Goal: Task Accomplishment & Management: Manage account settings

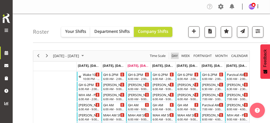
click at [174, 55] on span "Day" at bounding box center [174, 56] width 7 height 6
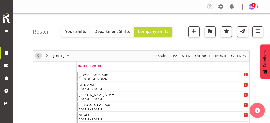
click at [37, 55] on span "Previous" at bounding box center [38, 56] width 6 height 6
click at [38, 56] on span "Previous" at bounding box center [38, 56] width 6 height 6
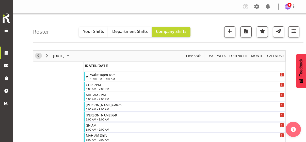
click at [39, 55] on span "Previous" at bounding box center [38, 56] width 6 height 6
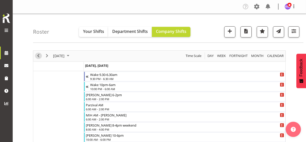
click at [39, 56] on span "Previous" at bounding box center [38, 56] width 6 height 6
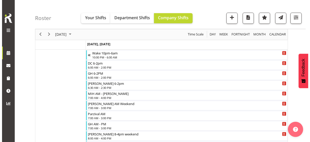
scroll to position [27, 0]
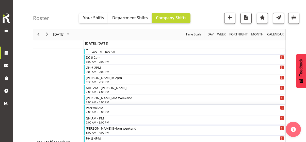
click at [104, 110] on div "7:00 AM - 3:00 PM" at bounding box center [185, 112] width 199 height 4
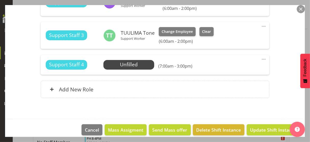
scroll to position [178, 0]
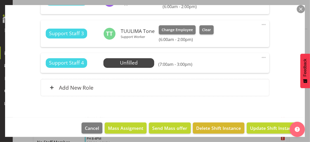
drag, startPoint x: 258, startPoint y: 57, endPoint x: 254, endPoint y: 59, distance: 4.3
click at [261, 57] on span at bounding box center [264, 58] width 6 height 6
click at [223, 67] on link "Edit" at bounding box center [242, 68] width 49 height 9
select select "8"
select select "2025"
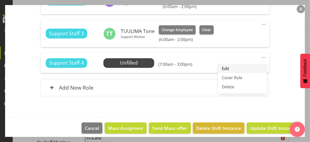
select select "7"
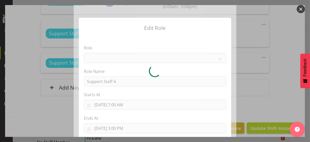
select select "1091"
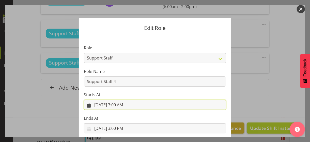
click at [121, 106] on input "[DATE] 7:00 AM" at bounding box center [155, 105] width 142 height 10
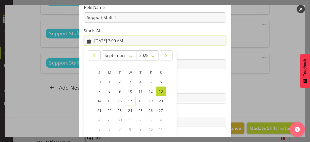
scroll to position [88, 0]
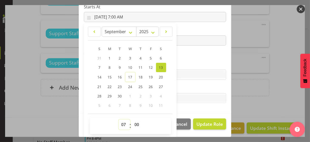
drag, startPoint x: 121, startPoint y: 124, endPoint x: 121, endPoint y: 120, distance: 4.3
click at [121, 123] on select "00 01 02 03 04 05 06 07 08 09 10 11 12 13 14 15 16 17 18 19 20 21 22 23" at bounding box center [124, 125] width 11 height 10
select select "6"
click at [119, 120] on select "00 01 02 03 04 05 06 07 08 09 10 11 12 13 14 15 16 17 18 19 20 21 22 23" at bounding box center [124, 125] width 11 height 10
type input "[DATE] 6:00 AM"
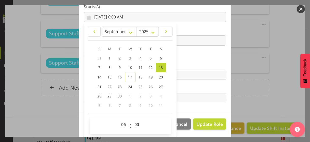
click at [180, 61] on section "Role CP House Leader Support Staff Wake Role Name Support Staff 4 Starts At [DA…" at bounding box center [155, 31] width 152 height 166
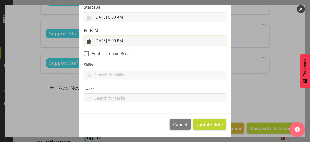
click at [120, 41] on input "[DATE] 3:00 PM" at bounding box center [155, 41] width 142 height 10
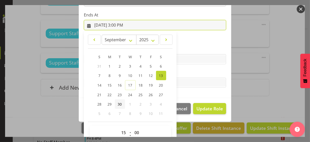
scroll to position [112, 0]
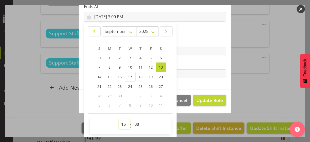
click at [122, 123] on select "00 01 02 03 04 05 06 07 08 09 10 11 12 13 14 15 16 17 18 19 20 21 22 23" at bounding box center [124, 125] width 11 height 10
select select "14"
click at [119, 120] on select "00 01 02 03 04 05 06 07 08 09 10 11 12 13 14 15 16 17 18 19 20 21 22 23" at bounding box center [124, 125] width 11 height 10
type input "[DATE] 2:00 PM"
drag, startPoint x: 187, startPoint y: 59, endPoint x: 195, endPoint y: 86, distance: 28.1
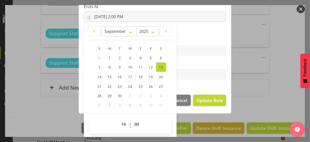
click at [187, 59] on section "Role CP House Leader Support Staff Wake Role Name Support Staff 4 Starts At [DA…" at bounding box center [155, 7] width 152 height 166
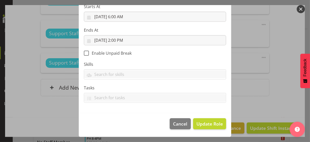
scroll to position [88, 0]
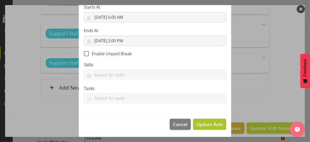
click at [206, 123] on span "Update Role" at bounding box center [209, 124] width 26 height 7
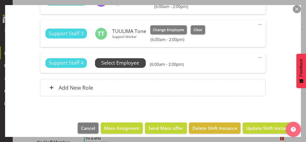
click at [124, 64] on span "Select Employee" at bounding box center [120, 62] width 38 height 7
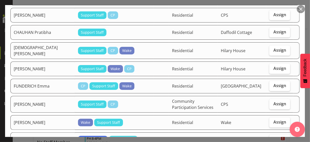
scroll to position [229, 0]
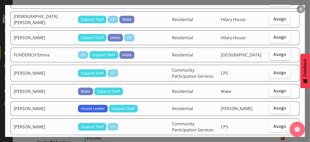
click at [270, 52] on span "Assign" at bounding box center [279, 54] width 13 height 5
click at [270, 53] on input "Assign" at bounding box center [270, 54] width 3 height 3
checkbox input "true"
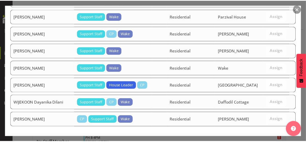
scroll to position [841, 0]
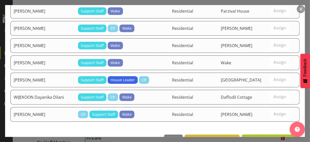
click at [263, 123] on span "Assign [PERSON_NAME]" at bounding box center [270, 141] width 51 height 6
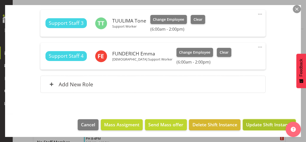
click at [260, 123] on span "Update Shift Instance" at bounding box center [269, 125] width 46 height 7
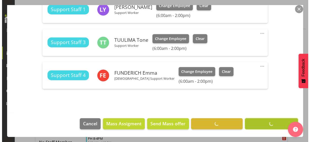
scroll to position [168, 0]
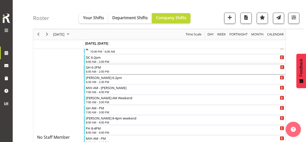
click at [101, 70] on div "6:00 AM - 2:00 PM" at bounding box center [185, 72] width 199 height 4
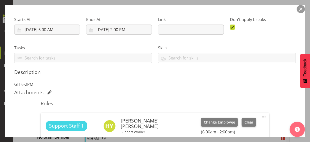
scroll to position [127, 0]
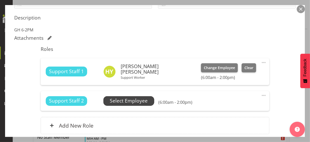
click at [124, 99] on span "Select Employee" at bounding box center [129, 101] width 38 height 7
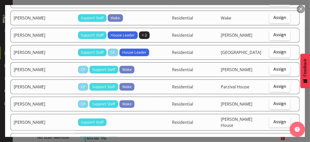
scroll to position [559, 0]
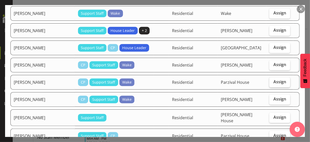
click at [269, 77] on label "Assign" at bounding box center [279, 82] width 21 height 10
click at [269, 81] on input "Assign" at bounding box center [270, 82] width 3 height 3
checkbox input "true"
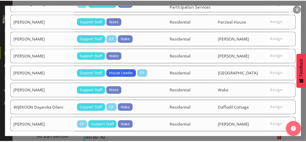
scroll to position [843, 0]
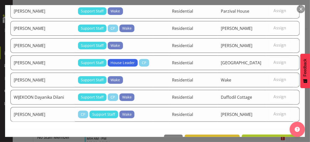
click at [262, 123] on span "Assign [PERSON_NAME]" at bounding box center [270, 141] width 51 height 6
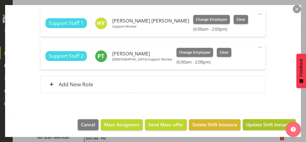
click at [260, 123] on span "Update Shift Instance" at bounding box center [269, 125] width 46 height 7
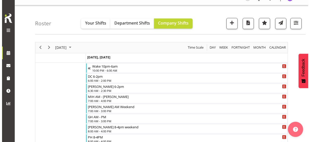
scroll to position [0, 0]
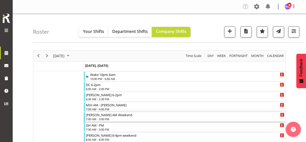
click at [104, 119] on div "7:00 AM - 3:00 PM" at bounding box center [185, 119] width 199 height 4
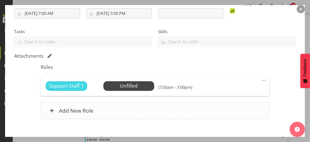
scroll to position [115, 0]
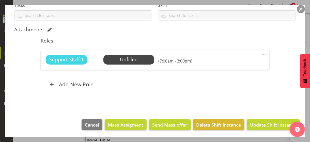
drag, startPoint x: 259, startPoint y: 53, endPoint x: 245, endPoint y: 59, distance: 15.3
click at [261, 53] on span at bounding box center [264, 54] width 6 height 6
click at [229, 64] on link "Edit" at bounding box center [242, 65] width 49 height 9
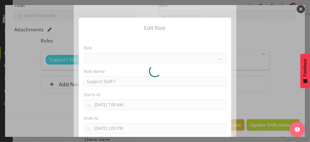
select select "1091"
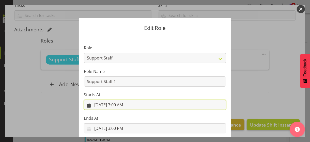
click at [121, 105] on input "[DATE] 7:00 AM" at bounding box center [155, 105] width 142 height 10
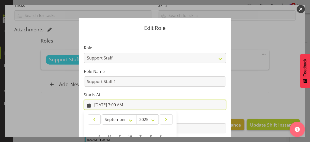
scroll to position [88, 0]
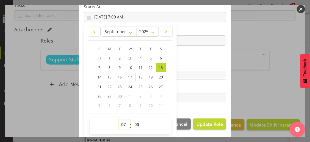
click at [121, 121] on select "00 01 02 03 04 05 06 07 08 09 10 11 12 13 14 15 16 17 18 19 20 21 22 23" at bounding box center [124, 125] width 11 height 10
select select "6"
click at [119, 120] on select "00 01 02 03 04 05 06 07 08 09 10 11 12 13 14 15 16 17 18 19 20 21 22 23" at bounding box center [124, 125] width 11 height 10
type input "[DATE] 6:00 AM"
drag, startPoint x: 186, startPoint y: 60, endPoint x: 165, endPoint y: 49, distance: 23.6
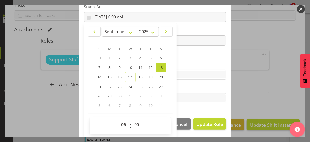
click at [185, 59] on section "Role CP House Leader Support Staff Wake Role Name Support Staff 1 Starts At [DA…" at bounding box center [155, 31] width 152 height 166
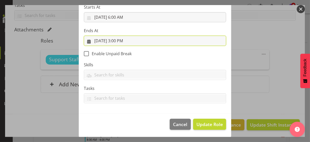
click at [124, 41] on input "[DATE] 3:00 PM" at bounding box center [155, 41] width 142 height 10
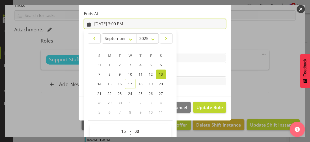
scroll to position [112, 0]
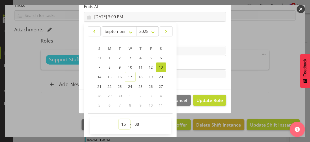
drag, startPoint x: 120, startPoint y: 123, endPoint x: 121, endPoint y: 120, distance: 2.9
click at [120, 123] on select "00 01 02 03 04 05 06 07 08 09 10 11 12 13 14 15 16 17 18 19 20 21 22 23" at bounding box center [124, 125] width 11 height 10
select select "14"
click at [119, 120] on select "00 01 02 03 04 05 06 07 08 09 10 11 12 13 14 15 16 17 18 19 20 21 22 23" at bounding box center [124, 125] width 11 height 10
type input "[DATE] 2:00 PM"
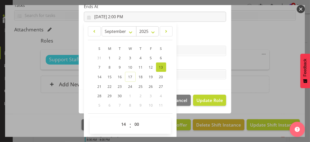
click at [195, 65] on label "Tasks" at bounding box center [155, 64] width 142 height 6
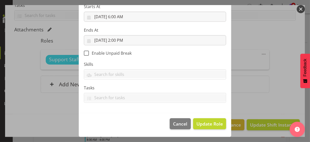
scroll to position [88, 0]
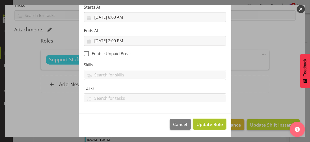
drag, startPoint x: 205, startPoint y: 123, endPoint x: 196, endPoint y: 121, distance: 9.6
click at [205, 123] on span "Update Role" at bounding box center [209, 124] width 26 height 7
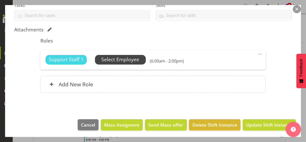
click at [121, 59] on span "Select Employee" at bounding box center [120, 59] width 38 height 7
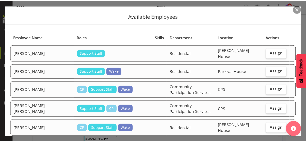
scroll to position [0, 0]
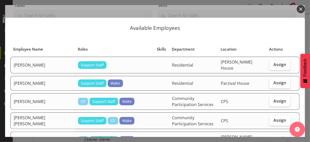
click at [270, 9] on button "button" at bounding box center [301, 9] width 8 height 8
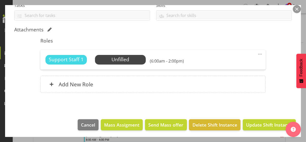
click at [270, 11] on button "button" at bounding box center [297, 9] width 8 height 8
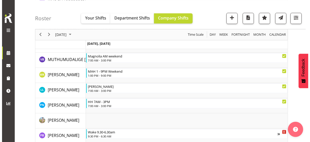
scroll to position [889, 0]
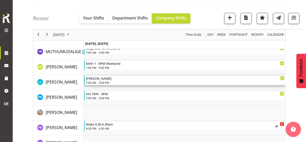
click at [106, 82] on div "7:00 AM - 3:00 PM" at bounding box center [185, 83] width 199 height 4
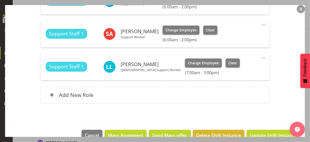
scroll to position [178, 0]
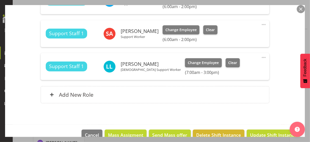
click at [261, 57] on span at bounding box center [264, 58] width 6 height 6
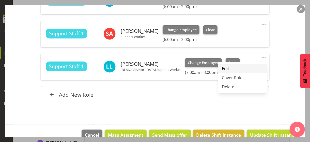
click at [230, 68] on link "Edit" at bounding box center [242, 68] width 49 height 9
select select "8"
select select "2025"
select select "7"
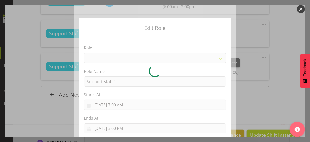
select select "1091"
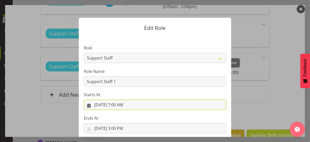
click at [120, 105] on input "[DATE] 7:00 AM" at bounding box center [155, 105] width 142 height 10
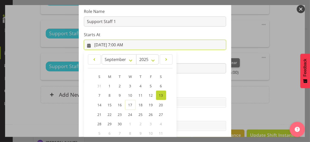
scroll to position [88, 0]
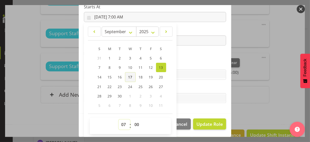
drag, startPoint x: 121, startPoint y: 124, endPoint x: 131, endPoint y: 78, distance: 46.9
click at [121, 123] on select "00 01 02 03 04 05 06 07 08 09 10 11 12 13 14 15 16 17 18 19 20 21 22 23" at bounding box center [124, 125] width 11 height 10
select select "6"
click at [119, 120] on select "00 01 02 03 04 05 06 07 08 09 10 11 12 13 14 15 16 17 18 19 20 21 22 23" at bounding box center [124, 125] width 11 height 10
type input "[DATE] 6:00 AM"
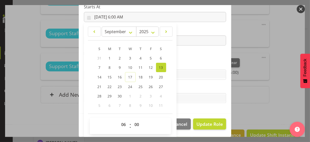
drag, startPoint x: 189, startPoint y: 57, endPoint x: 181, endPoint y: 59, distance: 8.7
click at [189, 57] on section "Role CP House Leader Support Staff Wake Role Name Support Staff 1 Starts At [DA…" at bounding box center [155, 31] width 152 height 166
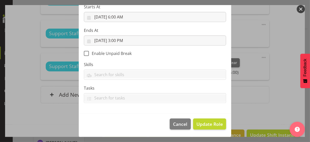
scroll to position [88, 0]
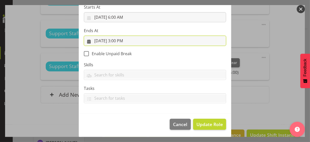
click at [118, 42] on input "[DATE] 3:00 PM" at bounding box center [155, 41] width 142 height 10
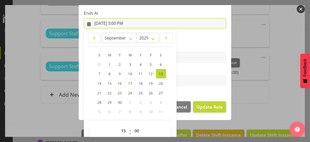
scroll to position [112, 0]
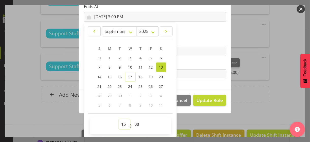
drag, startPoint x: 121, startPoint y: 124, endPoint x: 121, endPoint y: 119, distance: 4.6
click at [121, 123] on select "00 01 02 03 04 05 06 07 08 09 10 11 12 13 14 15 16 17 18 19 20 21 22 23" at bounding box center [124, 125] width 11 height 10
select select "14"
click at [119, 120] on select "00 01 02 03 04 05 06 07 08 09 10 11 12 13 14 15 16 17 18 19 20 21 22 23" at bounding box center [124, 125] width 11 height 10
type input "[DATE] 2:00 PM"
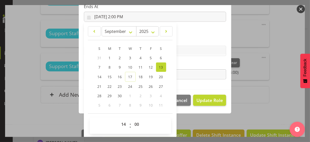
drag, startPoint x: 187, startPoint y: 68, endPoint x: 193, endPoint y: 74, distance: 8.4
click at [188, 68] on div "Tasks" at bounding box center [155, 70] width 142 height 18
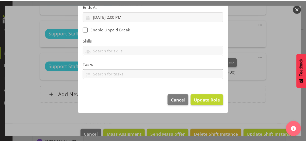
scroll to position [88, 0]
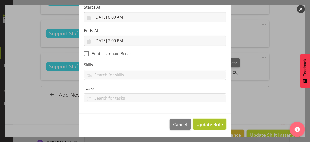
drag, startPoint x: 204, startPoint y: 123, endPoint x: 216, endPoint y: 124, distance: 11.3
click at [205, 123] on span "Update Role" at bounding box center [209, 124] width 26 height 7
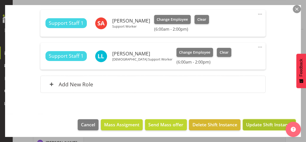
click at [258, 123] on span "Update Shift Instance" at bounding box center [269, 125] width 46 height 7
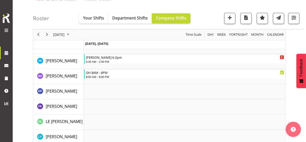
scroll to position [889, 0]
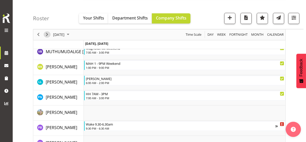
click at [47, 34] on span "Next" at bounding box center [47, 34] width 6 height 6
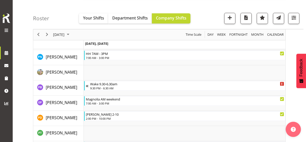
scroll to position [1041, 0]
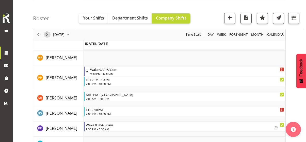
click at [47, 34] on span "Next" at bounding box center [47, 34] width 6 height 6
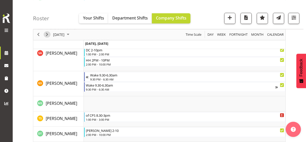
click at [47, 34] on span "Next" at bounding box center [47, 34] width 6 height 6
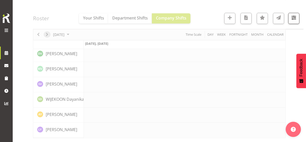
scroll to position [1182, 0]
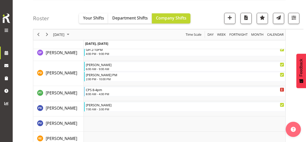
scroll to position [1606, 0]
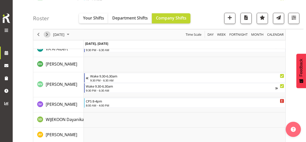
click at [47, 34] on span "Next" at bounding box center [47, 34] width 6 height 6
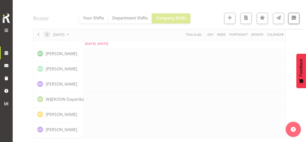
scroll to position [1182, 0]
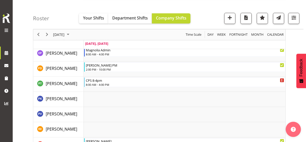
scroll to position [1577, 0]
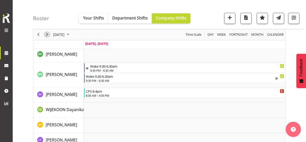
click at [47, 34] on span "Next" at bounding box center [47, 34] width 6 height 6
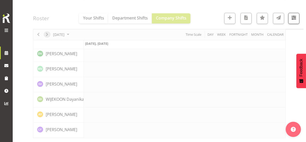
scroll to position [1182, 0]
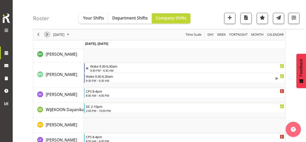
click at [47, 34] on span "Next" at bounding box center [47, 34] width 6 height 6
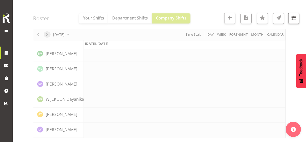
scroll to position [1182, 0]
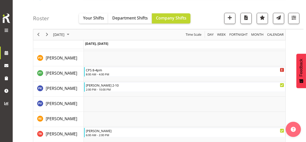
scroll to position [1577, 0]
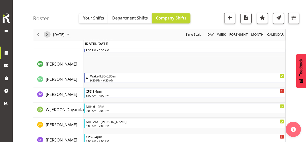
click at [47, 34] on span "Next" at bounding box center [47, 34] width 6 height 6
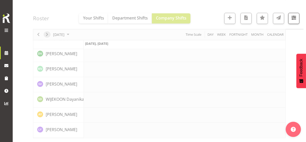
scroll to position [1182, 0]
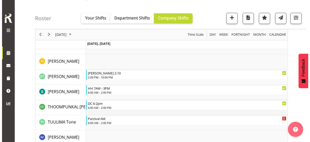
scroll to position [1267, 0]
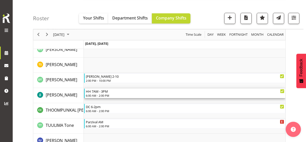
click at [103, 94] on div "6:00 AM - 2:00 PM" at bounding box center [185, 96] width 199 height 4
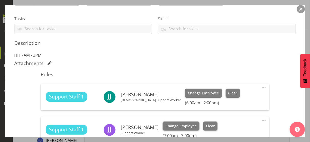
scroll to position [152, 0]
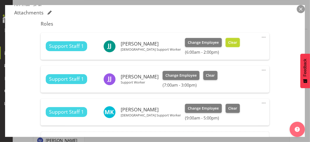
click at [228, 45] on span "Clear" at bounding box center [232, 43] width 9 height 6
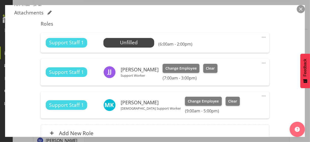
click at [270, 105] on div "Shift Instance Name HH 7AM - 3PM Location Hilary House Department Residential J…" at bounding box center [154, 25] width 281 height 245
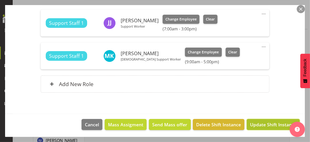
click at [264, 123] on span "Update Shift Instance" at bounding box center [273, 125] width 46 height 7
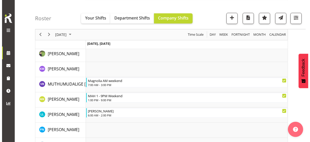
scroll to position [864, 0]
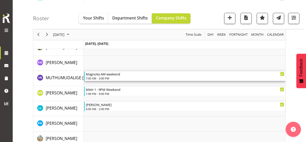
click at [107, 77] on div "7:00 AM - 3:00 PM" at bounding box center [185, 78] width 199 height 4
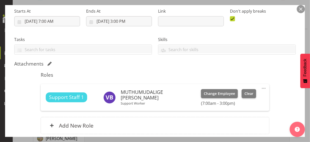
scroll to position [122, 0]
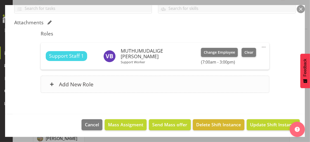
click at [114, 85] on div "Add New Role" at bounding box center [155, 84] width 228 height 17
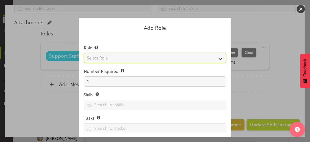
click at [120, 59] on select "Select Role CP House Leader Support Staff Wake" at bounding box center [155, 58] width 142 height 10
select select "1091"
click at [84, 53] on select "Select Role CP House Leader Support Staff Wake" at bounding box center [155, 58] width 142 height 10
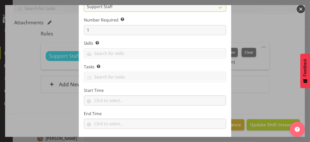
scroll to position [77, 0]
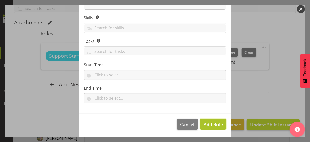
click at [204, 122] on span "Add Role" at bounding box center [212, 125] width 19 height 6
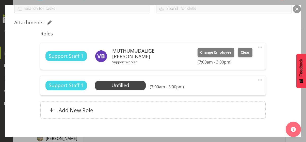
drag, startPoint x: 256, startPoint y: 79, endPoint x: 237, endPoint y: 83, distance: 19.4
click at [257, 79] on span at bounding box center [260, 80] width 6 height 6
click at [222, 90] on link "Edit" at bounding box center [238, 91] width 49 height 9
select select "8"
select select "2025"
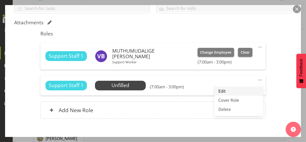
select select "7"
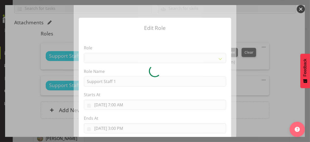
select select "1091"
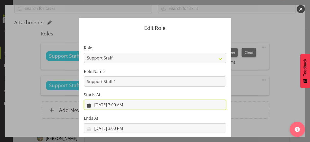
click at [119, 105] on input "[DATE] 7:00 AM" at bounding box center [155, 105] width 142 height 10
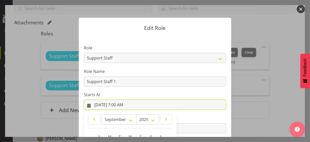
scroll to position [88, 0]
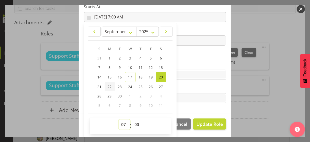
drag, startPoint x: 121, startPoint y: 122, endPoint x: 112, endPoint y: 90, distance: 32.7
click at [121, 120] on select "00 01 02 03 04 05 06 07 08 09 10 11 12 13 14 15 16 17 18 19 20 21 22 23" at bounding box center [124, 125] width 11 height 10
select select "6"
click at [119, 120] on select "00 01 02 03 04 05 06 07 08 09 10 11 12 13 14 15 16 17 18 19 20 21 22 23" at bounding box center [124, 125] width 11 height 10
type input "[DATE] 6:00 AM"
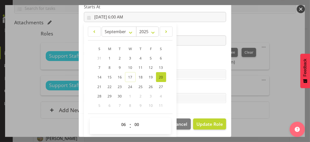
drag, startPoint x: 185, startPoint y: 56, endPoint x: 177, endPoint y: 56, distance: 8.1
click at [184, 56] on section "Role CP House Leader Support Staff Wake Role Name Support Staff 1 Starts At [DA…" at bounding box center [155, 31] width 152 height 166
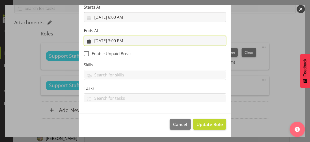
click at [124, 42] on input "[DATE] 3:00 PM" at bounding box center [155, 41] width 142 height 10
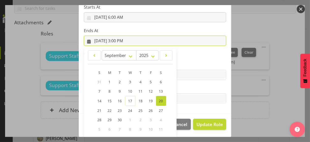
scroll to position [112, 0]
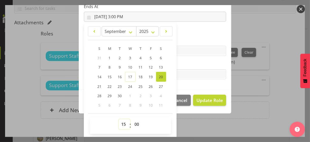
drag, startPoint x: 121, startPoint y: 124, endPoint x: 121, endPoint y: 119, distance: 4.6
click at [121, 123] on select "00 01 02 03 04 05 06 07 08 09 10 11 12 13 14 15 16 17 18 19 20 21 22 23" at bounding box center [124, 125] width 11 height 10
select select "14"
click at [119, 120] on select "00 01 02 03 04 05 06 07 08 09 10 11 12 13 14 15 16 17 18 19 20 21 22 23" at bounding box center [124, 125] width 11 height 10
type input "[DATE] 2:00 PM"
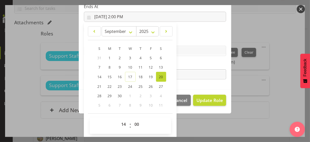
drag, startPoint x: 182, startPoint y: 65, endPoint x: 184, endPoint y: 71, distance: 5.7
click at [183, 65] on label "Tasks" at bounding box center [155, 64] width 142 height 6
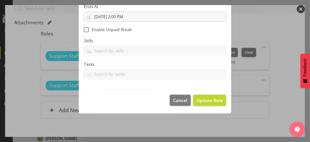
scroll to position [88, 0]
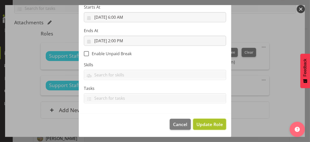
drag, startPoint x: 203, startPoint y: 124, endPoint x: 199, endPoint y: 123, distance: 4.8
click at [203, 123] on span "Update Role" at bounding box center [209, 124] width 26 height 7
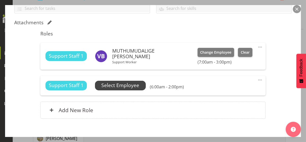
click at [129, 87] on span "Select Employee" at bounding box center [120, 85] width 38 height 7
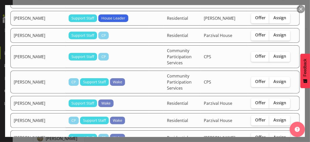
scroll to position [787, 0]
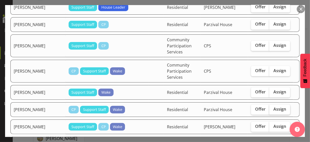
click at [270, 105] on label "Assign" at bounding box center [279, 110] width 21 height 10
click at [270, 108] on input "Assign" at bounding box center [270, 109] width 3 height 3
checkbox input "true"
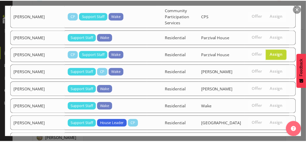
scroll to position [854, 0]
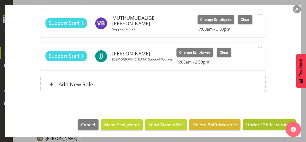
click at [264, 123] on span "Update Shift Instance" at bounding box center [269, 125] width 46 height 7
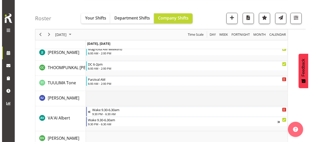
scroll to position [1321, 0]
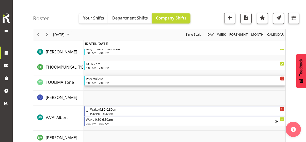
click at [101, 83] on div "6:00 AM - 2:00 PM" at bounding box center [185, 83] width 199 height 4
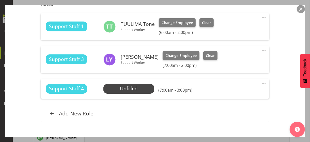
scroll to position [152, 0]
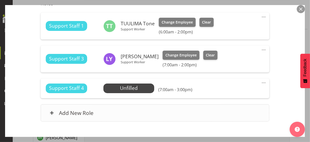
click at [172, 112] on div "Add New Role" at bounding box center [155, 113] width 228 height 17
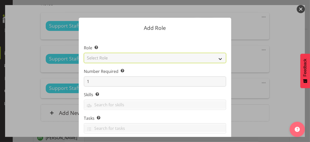
drag, startPoint x: 109, startPoint y: 58, endPoint x: 107, endPoint y: 62, distance: 4.5
click at [109, 58] on select "Select Role CP House Leader Support Staff Wake" at bounding box center [155, 58] width 142 height 10
select select "1091"
click at [84, 53] on select "Select Role CP House Leader Support Staff Wake" at bounding box center [155, 58] width 142 height 10
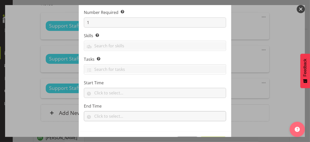
scroll to position [77, 0]
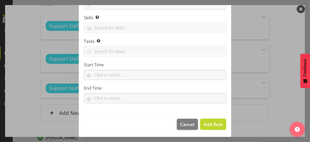
drag, startPoint x: 210, startPoint y: 123, endPoint x: 189, endPoint y: 119, distance: 21.9
click at [210, 123] on span "Add Role" at bounding box center [212, 125] width 19 height 6
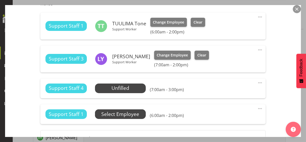
click at [134, 114] on span "Select Employee" at bounding box center [120, 114] width 38 height 7
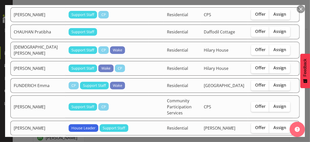
scroll to position [254, 0]
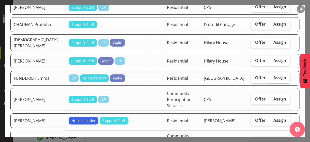
click at [270, 75] on span "Assign" at bounding box center [279, 77] width 13 height 5
click at [270, 76] on input "Assign" at bounding box center [270, 77] width 3 height 3
checkbox input "true"
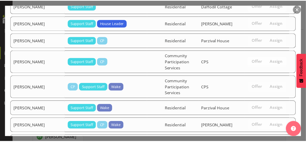
scroll to position [875, 0]
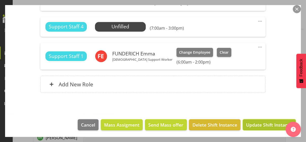
click at [259, 123] on span "Update Shift Instance" at bounding box center [269, 125] width 46 height 7
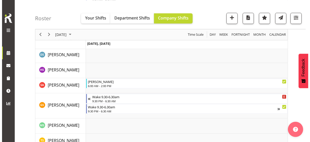
scroll to position [1201, 0]
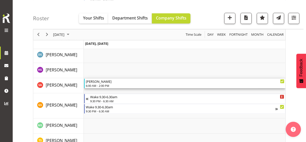
click at [102, 86] on div "6:00 AM - 2:00 PM" at bounding box center [185, 86] width 199 height 4
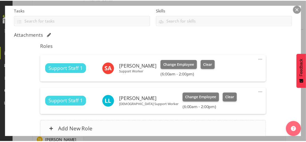
scroll to position [152, 0]
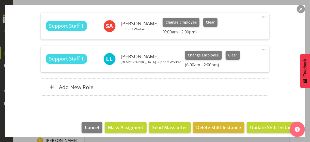
click at [270, 10] on button "button" at bounding box center [301, 9] width 8 height 8
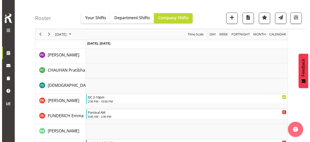
scroll to position [338, 0]
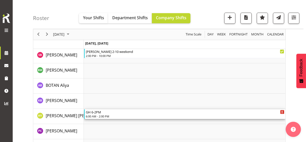
click at [100, 116] on div "6:00 AM - 2:00 PM" at bounding box center [185, 117] width 199 height 4
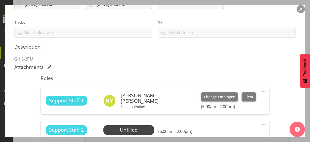
scroll to position [127, 0]
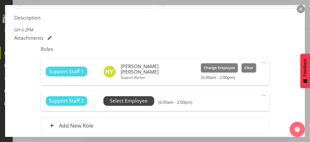
click at [132, 103] on span "Select Employee" at bounding box center [129, 101] width 38 height 7
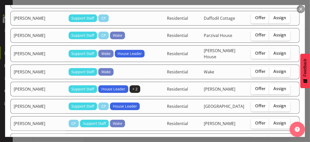
scroll to position [584, 0]
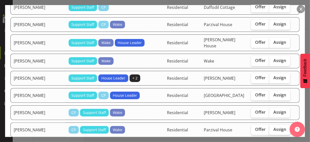
click at [270, 123] on span "Assign" at bounding box center [279, 129] width 13 height 5
click at [270, 123] on input "Assign" at bounding box center [270, 129] width 3 height 3
checkbox input "true"
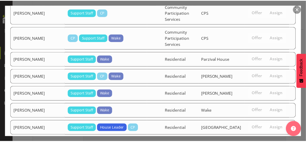
scroll to position [875, 0]
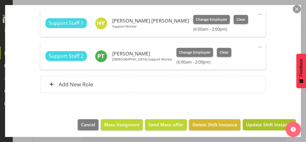
click at [264, 123] on span "Update Shift Instance" at bounding box center [269, 125] width 46 height 7
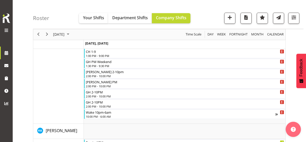
scroll to position [328, 0]
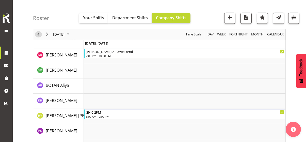
click at [40, 35] on span "Previous" at bounding box center [38, 34] width 6 height 6
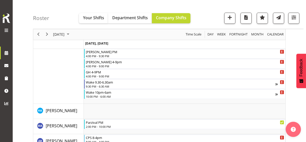
scroll to position [682, 0]
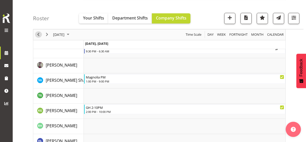
click at [40, 35] on span "Previous" at bounding box center [38, 34] width 6 height 6
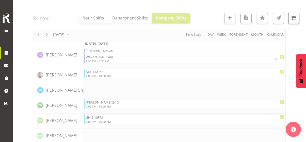
scroll to position [1077, 0]
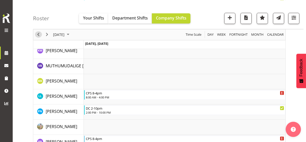
click at [38, 34] on span "Previous" at bounding box center [38, 34] width 6 height 6
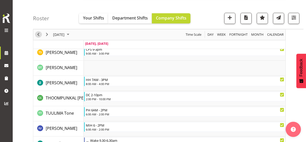
click at [37, 33] on span "Previous" at bounding box center [38, 34] width 6 height 6
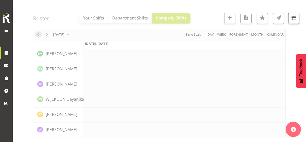
scroll to position [1182, 0]
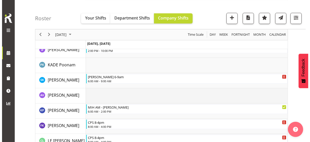
scroll to position [921, 0]
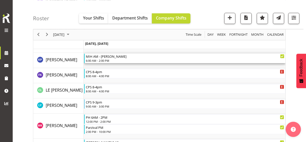
click at [100, 59] on div "6:00 AM - 2:00 PM" at bounding box center [185, 61] width 199 height 4
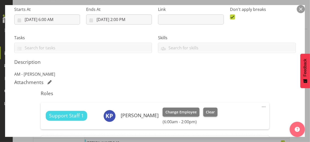
scroll to position [142, 0]
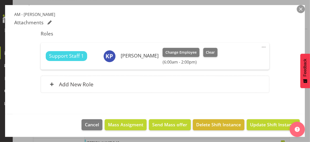
drag, startPoint x: 260, startPoint y: 45, endPoint x: 236, endPoint y: 53, distance: 25.1
click at [261, 46] on span at bounding box center [264, 47] width 6 height 6
click at [225, 57] on link "Edit" at bounding box center [242, 58] width 49 height 9
select select "8"
select select "2025"
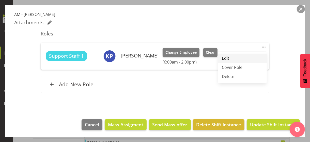
select select "14"
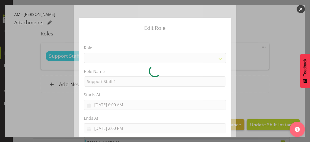
select select "1091"
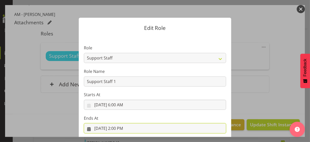
click at [119, 123] on input "[DATE] 2:00 PM" at bounding box center [155, 129] width 142 height 10
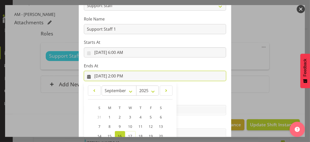
scroll to position [112, 0]
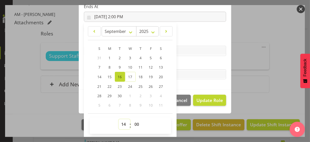
drag, startPoint x: 122, startPoint y: 124, endPoint x: 123, endPoint y: 120, distance: 4.4
click at [122, 123] on select "00 01 02 03 04 05 06 07 08 09 10 11 12 13 14 15 16 17 18 19 20 21 22 23" at bounding box center [124, 125] width 11 height 10
select select "16"
click at [119, 120] on select "00 01 02 03 04 05 06 07 08 09 10 11 12 13 14 15 16 17 18 19 20 21 22 23" at bounding box center [124, 125] width 11 height 10
type input "[DATE] 4:00 PM"
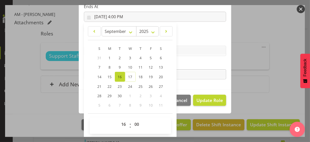
drag, startPoint x: 190, startPoint y: 65, endPoint x: 193, endPoint y: 71, distance: 6.2
click at [190, 65] on label "Tasks" at bounding box center [155, 64] width 142 height 6
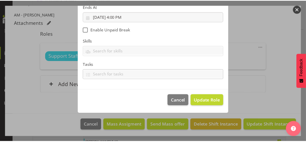
scroll to position [88, 0]
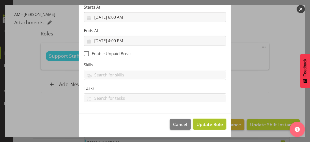
click at [205, 123] on span "Update Role" at bounding box center [209, 124] width 26 height 7
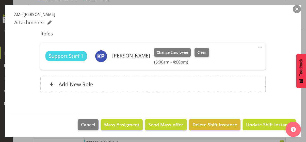
click at [259, 123] on span "Update Shift Instance" at bounding box center [269, 125] width 46 height 7
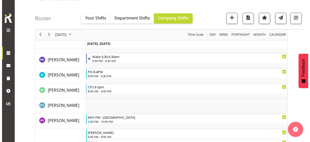
scroll to position [1378, 0]
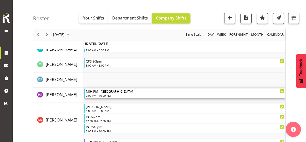
click at [99, 94] on div "2:00 PM - 10:00 PM" at bounding box center [185, 96] width 199 height 4
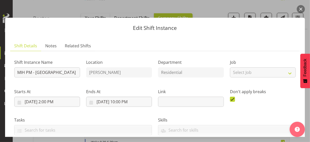
scroll to position [127, 0]
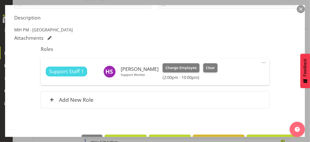
click at [261, 62] on span at bounding box center [264, 63] width 6 height 6
click at [233, 73] on link "Edit" at bounding box center [242, 73] width 49 height 9
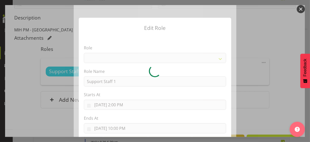
select select "1091"
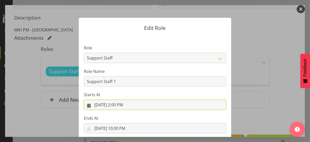
click at [117, 108] on input "[DATE] 2:00 PM" at bounding box center [155, 105] width 142 height 10
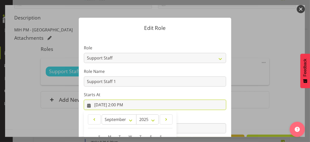
scroll to position [88, 0]
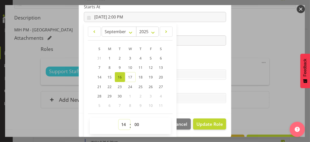
drag, startPoint x: 120, startPoint y: 124, endPoint x: 120, endPoint y: 120, distance: 4.3
click at [120, 123] on select "00 01 02 03 04 05 06 07 08 09 10 11 12 13 14 15 16 17 18 19 20 21 22 23" at bounding box center [124, 125] width 11 height 10
select select "16"
click at [119, 120] on select "00 01 02 03 04 05 06 07 08 09 10 11 12 13 14 15 16 17 18 19 20 21 22 23" at bounding box center [124, 125] width 11 height 10
type input "[DATE] 4:00 PM"
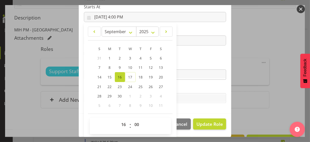
drag, startPoint x: 185, startPoint y: 63, endPoint x: 194, endPoint y: 78, distance: 16.8
click at [185, 63] on label "Skills" at bounding box center [155, 65] width 142 height 6
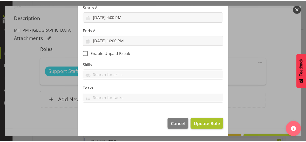
scroll to position [88, 0]
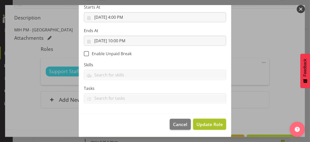
click at [210, 121] on span "Update Role" at bounding box center [209, 124] width 26 height 7
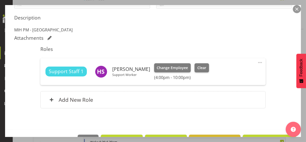
scroll to position [142, 0]
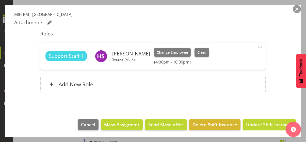
click at [261, 123] on span "Update Shift Instance" at bounding box center [269, 125] width 46 height 7
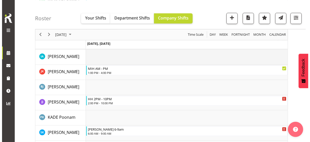
scroll to position [819, 0]
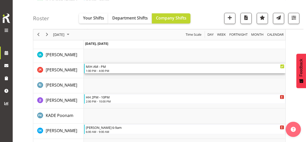
click at [108, 71] on div "1:00 PM - 4:00 PM" at bounding box center [185, 71] width 199 height 4
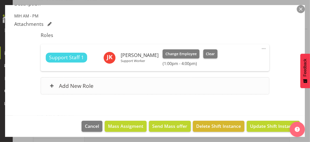
scroll to position [142, 0]
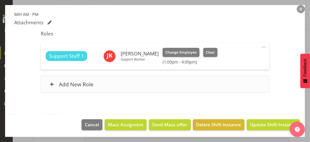
click at [118, 82] on div "Add New Role" at bounding box center [155, 84] width 228 height 17
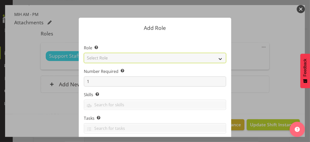
click at [112, 58] on select "Select Role CP House Leader Support Staff Wake" at bounding box center [155, 58] width 142 height 10
select select "1091"
click at [84, 53] on select "Select Role CP House Leader Support Staff Wake" at bounding box center [155, 58] width 142 height 10
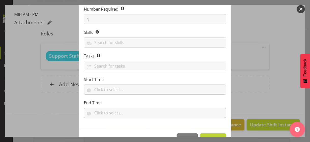
scroll to position [77, 0]
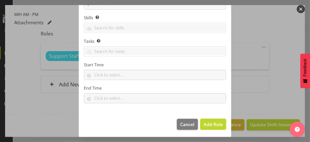
drag, startPoint x: 214, startPoint y: 123, endPoint x: 226, endPoint y: 106, distance: 21.4
click at [214, 123] on span "Add Role" at bounding box center [212, 125] width 19 height 6
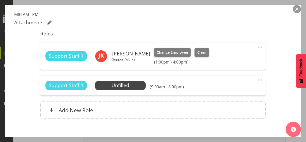
click at [257, 79] on span at bounding box center [260, 80] width 6 height 6
click at [227, 88] on link "Edit" at bounding box center [238, 91] width 49 height 9
select select "8"
select select "2025"
select select "9"
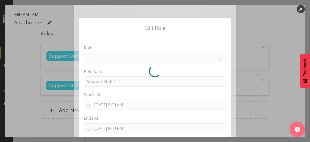
select select "1091"
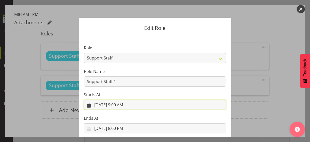
click at [122, 105] on input "[DATE] 9:00 AM" at bounding box center [155, 105] width 142 height 10
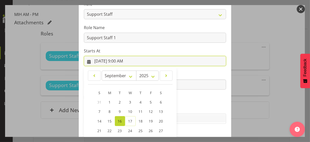
scroll to position [88, 0]
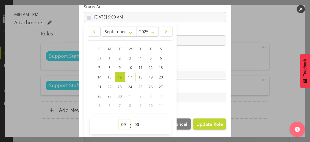
drag, startPoint x: 120, startPoint y: 123, endPoint x: 121, endPoint y: 120, distance: 3.1
click at [121, 121] on select "00 01 02 03 04 05 06 07 08 09 10 11 12 13 14 15 16 17 18 19 20 21 22 23" at bounding box center [124, 125] width 11 height 10
select select "8"
click at [119, 120] on select "00 01 02 03 04 05 06 07 08 09 10 11 12 13 14 15 16 17 18 19 20 21 22 23" at bounding box center [124, 125] width 11 height 10
type input "[DATE] 8:00 AM"
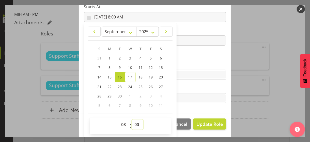
drag, startPoint x: 133, startPoint y: 123, endPoint x: 134, endPoint y: 120, distance: 3.2
click at [133, 122] on select "00 01 02 03 04 05 06 07 08 09 10 11 12 13 14 15 16 17 18 19 20 21 22 23 24 25 2…" at bounding box center [137, 125] width 11 height 10
select select "30"
click at [132, 120] on select "00 01 02 03 04 05 06 07 08 09 10 11 12 13 14 15 16 17 18 19 20 21 22 23 24 25 2…" at bounding box center [137, 125] width 11 height 10
type input "[DATE] 8:30 AM"
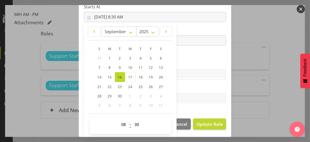
click at [191, 64] on label "Skills" at bounding box center [155, 65] width 142 height 6
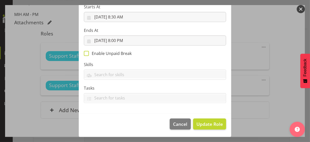
scroll to position [88, 0]
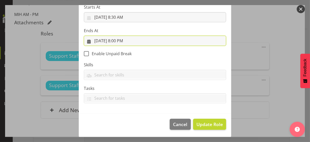
click at [119, 41] on input "[DATE] 8:00 PM" at bounding box center [155, 41] width 142 height 10
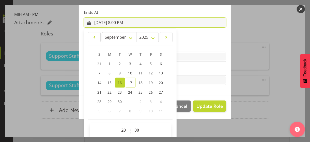
scroll to position [112, 0]
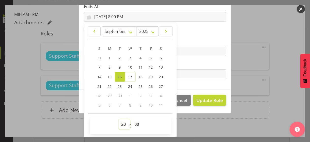
click at [120, 123] on select "00 01 02 03 04 05 06 07 08 09 10 11 12 13 14 15 16 17 18 19 20 21 22 23" at bounding box center [124, 125] width 11 height 10
select select "18"
click at [119, 120] on select "00 01 02 03 04 05 06 07 08 09 10 11 12 13 14 15 16 17 18 19 20 21 22 23" at bounding box center [124, 125] width 11 height 10
type input "[DATE] 6:00 PM"
click at [184, 61] on label "Tasks" at bounding box center [155, 64] width 142 height 6
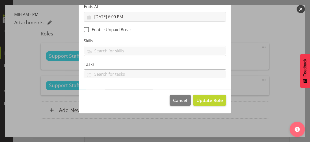
scroll to position [88, 0]
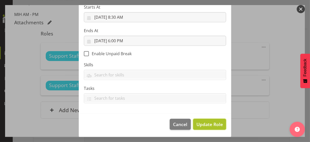
click at [204, 122] on span "Update Role" at bounding box center [209, 124] width 26 height 7
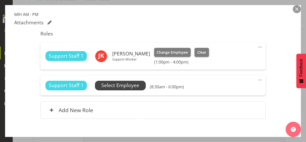
click at [130, 88] on span "Select Employee" at bounding box center [120, 85] width 38 height 7
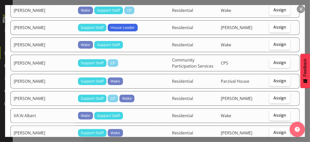
scroll to position [305, 0]
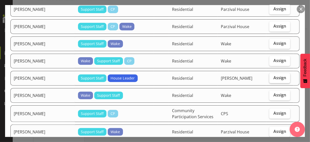
click at [270, 75] on span "Assign" at bounding box center [279, 77] width 13 height 5
click at [270, 76] on input "Assign" at bounding box center [270, 77] width 3 height 3
checkbox input "true"
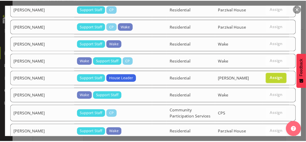
scroll to position [446, 0]
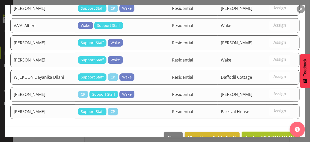
click at [264, 123] on span "Assign [PERSON_NAME]" at bounding box center [270, 138] width 51 height 6
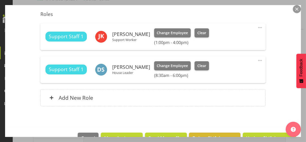
scroll to position [176, 0]
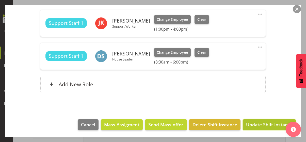
click at [259, 123] on span "Update Shift Instance" at bounding box center [269, 125] width 46 height 7
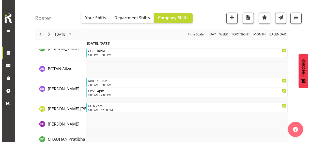
scroll to position [540, 0]
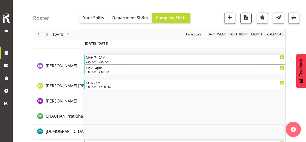
click at [101, 60] on div "7:00 AM - 9:00 AM" at bounding box center [185, 62] width 199 height 4
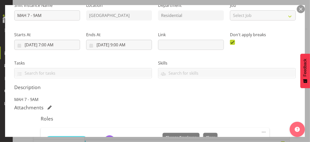
scroll to position [127, 0]
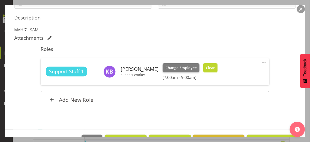
click at [215, 69] on span "Clear" at bounding box center [210, 68] width 9 height 6
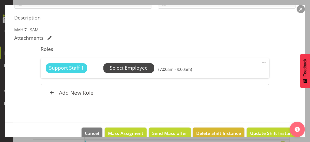
click at [130, 67] on span "Select Employee" at bounding box center [129, 68] width 38 height 7
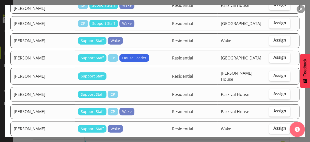
scroll to position [457, 0]
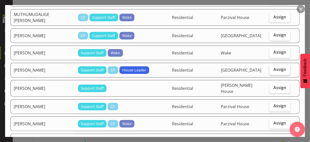
click at [270, 67] on span "Assign" at bounding box center [279, 69] width 13 height 5
click at [270, 68] on input "Assign" at bounding box center [270, 69] width 3 height 3
checkbox input "true"
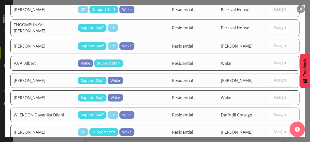
scroll to position [737, 0]
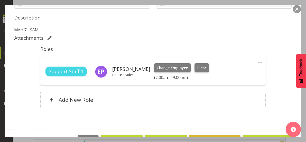
click at [257, 61] on span at bounding box center [260, 63] width 6 height 6
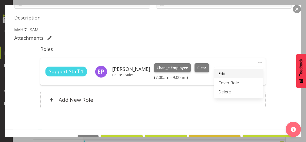
click at [221, 72] on link "Edit" at bounding box center [238, 73] width 49 height 9
select select "8"
select select "2025"
select select "9"
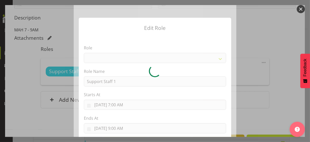
select select "1091"
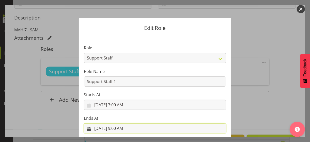
click at [120, 123] on input "[DATE] 9:00 AM" at bounding box center [155, 129] width 142 height 10
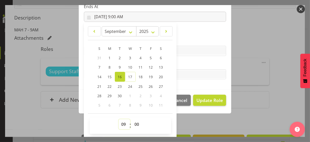
drag, startPoint x: 119, startPoint y: 122, endPoint x: 121, endPoint y: 119, distance: 4.1
click at [120, 121] on select "00 01 02 03 04 05 06 07 08 09 10 11 12 13 14 15 16 17 18 19 20 21 22 23" at bounding box center [124, 125] width 11 height 10
select select "12"
click at [119, 120] on select "00 01 02 03 04 05 06 07 08 09 10 11 12 13 14 15 16 17 18 19 20 21 22 23" at bounding box center [124, 125] width 11 height 10
type input "[DATE] 12:00 PM"
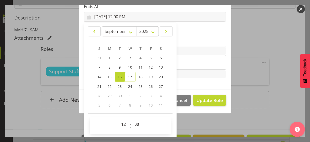
click at [187, 63] on label "Tasks" at bounding box center [155, 64] width 142 height 6
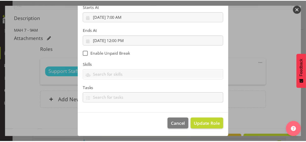
scroll to position [88, 0]
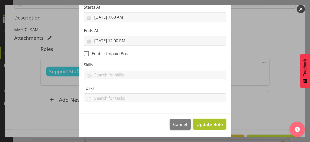
click at [209, 122] on span "Update Role" at bounding box center [209, 124] width 26 height 7
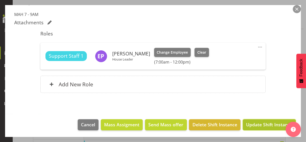
click at [262, 123] on span "Update Shift Instance" at bounding box center [269, 125] width 46 height 7
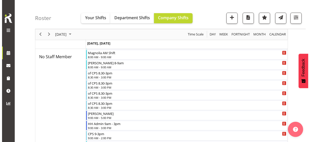
scroll to position [540, 0]
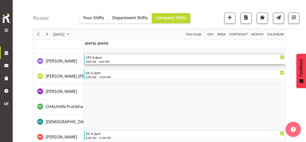
click at [100, 60] on div "9:00 AM - 4:00 PM" at bounding box center [185, 62] width 199 height 4
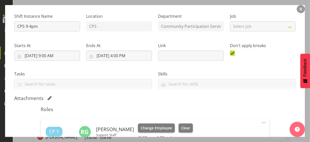
scroll to position [102, 0]
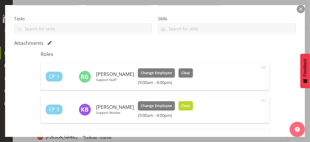
click at [190, 104] on span "Clear" at bounding box center [185, 106] width 9 height 6
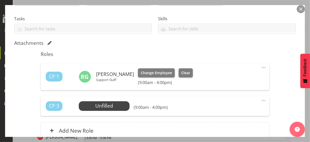
scroll to position [148, 0]
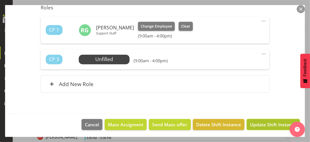
click at [256, 123] on span "Update Shift Instance" at bounding box center [273, 125] width 46 height 7
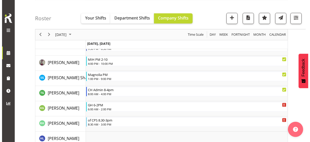
scroll to position [677, 0]
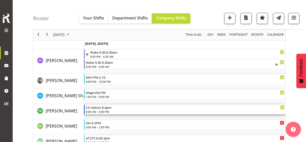
click at [103, 111] on div "8:00 AM - 4:00 PM" at bounding box center [185, 112] width 199 height 4
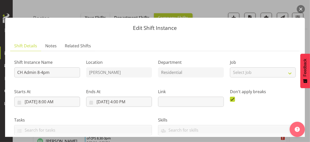
scroll to position [142, 0]
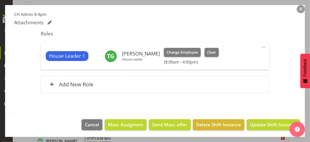
click at [261, 46] on span at bounding box center [264, 47] width 6 height 6
click at [231, 57] on link "Edit" at bounding box center [242, 58] width 49 height 9
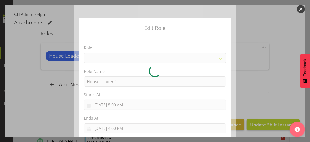
select select "1092"
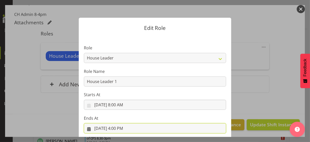
drag, startPoint x: 120, startPoint y: 128, endPoint x: 122, endPoint y: 126, distance: 3.2
click at [120, 123] on input "[DATE] 4:00 PM" at bounding box center [155, 129] width 142 height 10
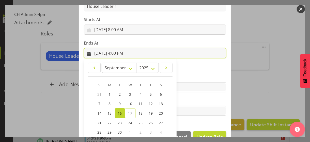
scroll to position [112, 0]
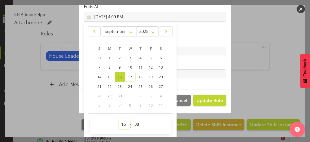
click at [120, 123] on select "00 01 02 03 04 05 06 07 08 09 10 11 12 13 14 15 16 17 18 19 20 21 22 23" at bounding box center [124, 125] width 11 height 10
select select "17"
click at [119, 120] on select "00 01 02 03 04 05 06 07 08 09 10 11 12 13 14 15 16 17 18 19 20 21 22 23" at bounding box center [124, 125] width 11 height 10
type input "[DATE] 5:00 PM"
click at [133, 123] on select "00 01 02 03 04 05 06 07 08 09 10 11 12 13 14 15 16 17 18 19 20 21 22 23 24 25 2…" at bounding box center [137, 125] width 11 height 10
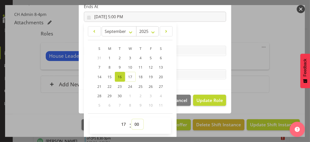
select select "30"
click at [132, 120] on select "00 01 02 03 04 05 06 07 08 09 10 11 12 13 14 15 16 17 18 19 20 21 22 23 24 25 2…" at bounding box center [137, 125] width 11 height 10
type input "[DATE] 5:30 PM"
click at [184, 65] on label "Tasks" at bounding box center [155, 64] width 142 height 6
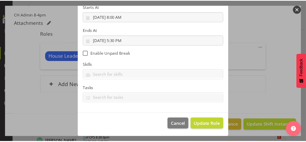
scroll to position [88, 0]
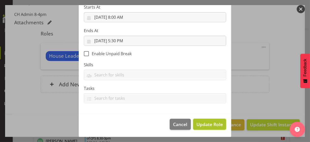
click at [206, 123] on span "Update Role" at bounding box center [209, 124] width 26 height 7
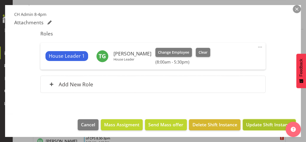
click at [254, 123] on span "Update Shift Instance" at bounding box center [269, 125] width 46 height 7
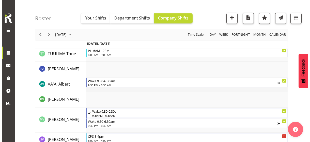
scroll to position [1591, 0]
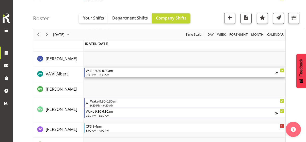
click at [103, 74] on div "9:30 PM - 6:30 AM" at bounding box center [181, 75] width 190 height 4
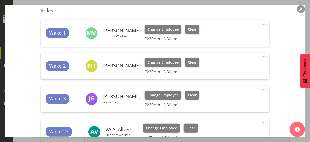
scroll to position [221, 0]
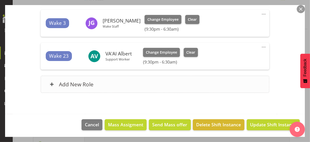
click at [117, 83] on div "Add New Role" at bounding box center [155, 84] width 228 height 17
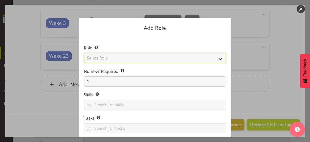
click at [122, 59] on select "Select Role CP House Leader Support Staff Wake" at bounding box center [155, 58] width 142 height 10
select select "1091"
click at [84, 53] on select "Select Role CP House Leader Support Staff Wake" at bounding box center [155, 58] width 142 height 10
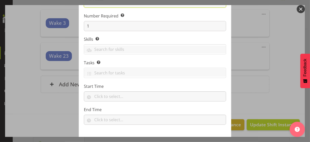
scroll to position [77, 0]
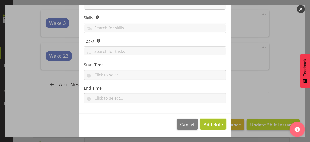
click at [208, 123] on span "Add Role" at bounding box center [212, 125] width 19 height 6
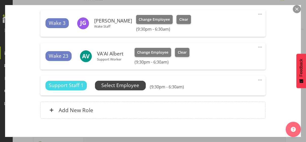
click at [131, 86] on span "Select Employee" at bounding box center [120, 85] width 38 height 7
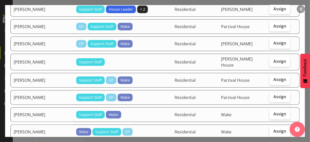
scroll to position [457, 0]
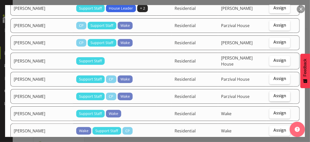
click at [270, 94] on span "Assign" at bounding box center [279, 96] width 13 height 5
click at [270, 95] on input "Assign" at bounding box center [270, 96] width 3 height 3
checkbox input "true"
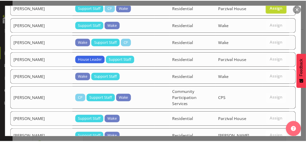
scroll to position [579, 0]
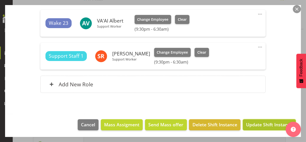
click at [264, 123] on span "Update Shift Instance" at bounding box center [269, 125] width 46 height 7
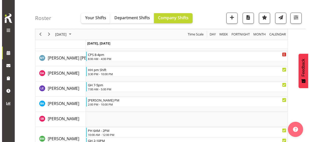
scroll to position [427, 0]
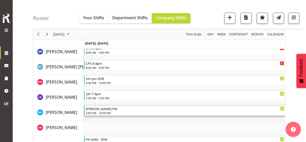
click at [102, 113] on div "2:00 PM - 10:00 PM" at bounding box center [185, 113] width 199 height 4
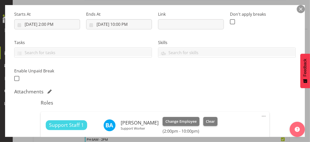
scroll to position [152, 0]
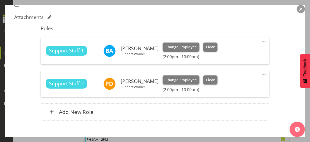
click at [261, 42] on span at bounding box center [264, 42] width 6 height 6
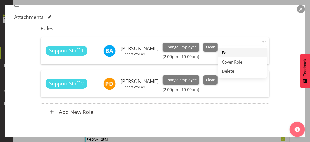
click at [229, 51] on link "Edit" at bounding box center [242, 53] width 49 height 9
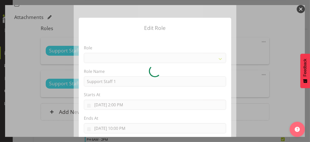
select select "1091"
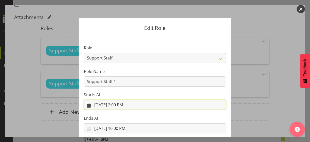
click at [120, 105] on input "[DATE] 2:00 PM" at bounding box center [155, 105] width 142 height 10
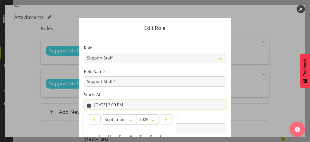
scroll to position [88, 0]
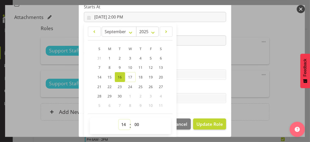
drag, startPoint x: 120, startPoint y: 123, endPoint x: 123, endPoint y: 120, distance: 4.2
click at [122, 122] on select "00 01 02 03 04 05 06 07 08 09 10 11 12 13 14 15 16 17 18 19 20 21 22 23" at bounding box center [124, 125] width 11 height 10
select select "16"
click at [119, 120] on select "00 01 02 03 04 05 06 07 08 09 10 11 12 13 14 15 16 17 18 19 20 21 22 23" at bounding box center [124, 125] width 11 height 10
type input "[DATE] 4:00 PM"
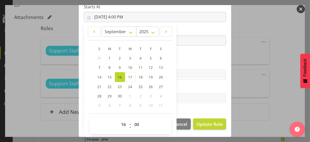
drag, startPoint x: 180, startPoint y: 62, endPoint x: 183, endPoint y: 67, distance: 5.1
click at [180, 62] on label "Skills" at bounding box center [155, 65] width 142 height 6
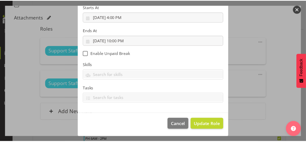
scroll to position [88, 0]
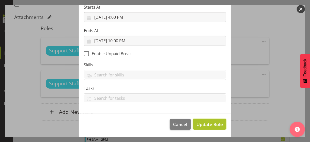
click at [204, 123] on span "Update Role" at bounding box center [209, 124] width 26 height 7
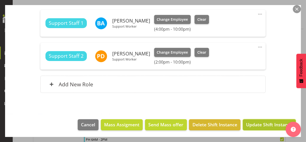
click at [258, 123] on span "Update Shift Instance" at bounding box center [269, 125] width 46 height 7
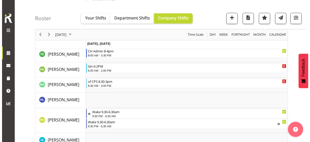
scroll to position [701, 0]
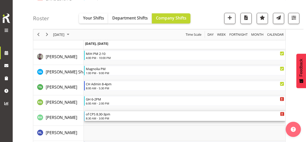
click at [107, 118] on div "8:30 AM - 3:00 PM" at bounding box center [185, 119] width 199 height 4
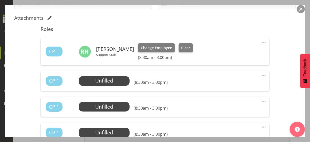
scroll to position [127, 0]
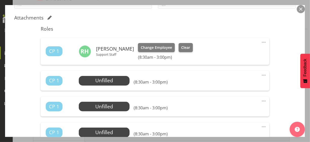
click at [261, 41] on span at bounding box center [264, 42] width 6 height 6
click at [230, 51] on link "Edit" at bounding box center [242, 53] width 49 height 9
select select "8"
select select "2025"
select select "15"
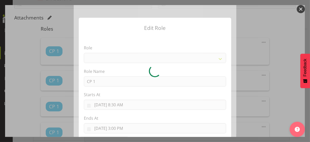
select select
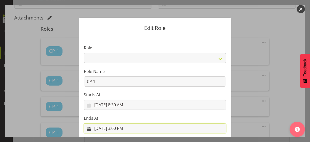
click at [118, 123] on input "[DATE] 3:00 PM" at bounding box center [155, 129] width 142 height 10
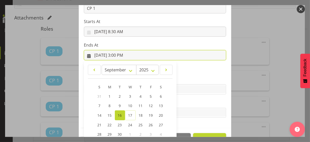
scroll to position [112, 0]
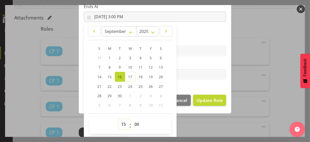
click at [122, 123] on select "00 01 02 03 04 05 06 07 08 09 10 11 12 13 14 15 16 17 18 19 20 21 22 23" at bounding box center [124, 125] width 11 height 10
drag, startPoint x: 121, startPoint y: 124, endPoint x: 123, endPoint y: 121, distance: 3.5
click at [121, 123] on select "00 01 02 03 04 05 06 07 08 09 10 11 12 13 14 15 16 17 18 19 20 21 22 23" at bounding box center [124, 125] width 11 height 10
select select "12"
click at [119, 120] on select "00 01 02 03 04 05 06 07 08 09 10 11 12 13 14 15 16 17 18 19 20 21 22 23" at bounding box center [124, 125] width 11 height 10
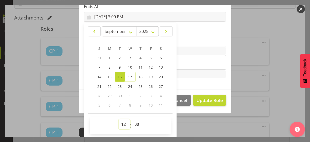
type input "[DATE] 12:00 PM"
click at [182, 59] on section "Role CP House Leader Support Staff Wake Role Name CP 1 Starts At [DATE] 8:30 AM…" at bounding box center [155, 7] width 152 height 166
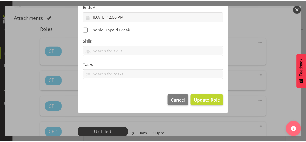
scroll to position [88, 0]
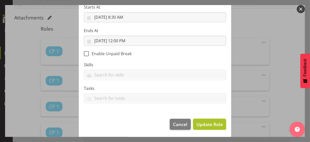
click at [206, 123] on span "Update Role" at bounding box center [209, 124] width 26 height 7
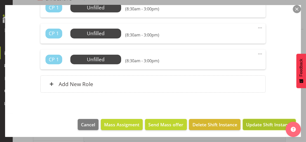
click at [261, 123] on span "Update Shift Instance" at bounding box center [269, 125] width 46 height 7
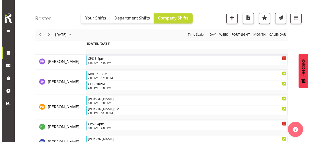
scroll to position [1158, 0]
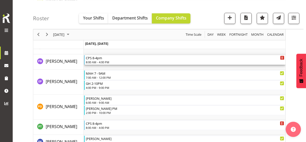
click at [106, 61] on div "8:00 AM - 4:00 PM" at bounding box center [185, 62] width 199 height 4
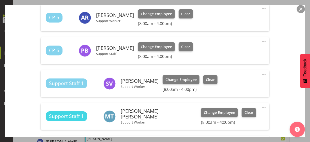
scroll to position [254, 0]
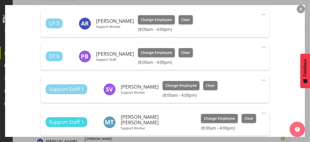
click at [261, 47] on span at bounding box center [264, 47] width 6 height 6
click at [229, 57] on link "Edit" at bounding box center [242, 58] width 49 height 9
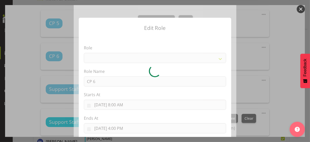
select select
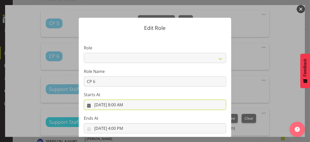
click at [119, 105] on input "[DATE] 8:00 AM" at bounding box center [155, 105] width 142 height 10
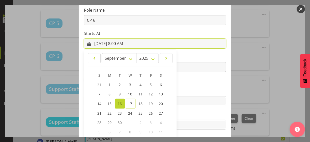
scroll to position [88, 0]
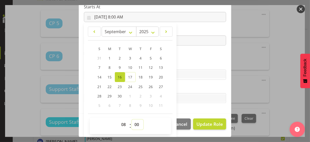
drag, startPoint x: 135, startPoint y: 124, endPoint x: 134, endPoint y: 120, distance: 4.6
click at [135, 123] on select "00 01 02 03 04 05 06 07 08 09 10 11 12 13 14 15 16 17 18 19 20 21 22 23 24 25 2…" at bounding box center [137, 125] width 11 height 10
select select "30"
click at [132, 120] on select "00 01 02 03 04 05 06 07 08 09 10 11 12 13 14 15 16 17 18 19 20 21 22 23 24 25 2…" at bounding box center [137, 125] width 11 height 10
type input "[DATE] 8:30 AM"
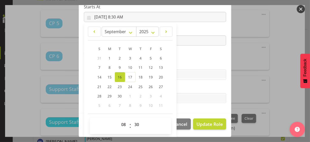
click at [192, 62] on label "Skills" at bounding box center [155, 65] width 142 height 6
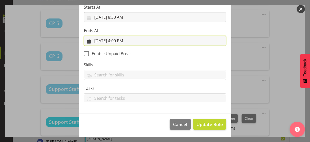
click at [124, 39] on input "[DATE] 4:00 PM" at bounding box center [155, 41] width 142 height 10
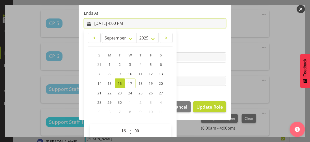
scroll to position [112, 0]
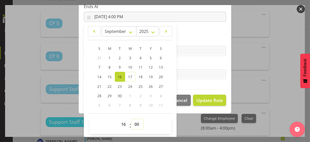
click at [135, 123] on select "00 01 02 03 04 05 06 07 08 09 10 11 12 13 14 15 16 17 18 19 20 21 22 23 24 25 2…" at bounding box center [137, 125] width 11 height 10
select select "30"
click at [132, 120] on select "00 01 02 03 04 05 06 07 08 09 10 11 12 13 14 15 16 17 18 19 20 21 22 23 24 25 2…" at bounding box center [137, 125] width 11 height 10
type input "[DATE] 4:30 PM"
click at [191, 67] on div "Tasks" at bounding box center [155, 70] width 142 height 18
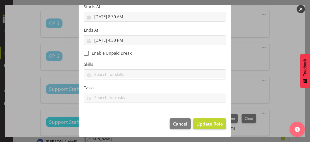
scroll to position [88, 0]
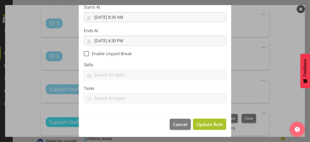
click at [204, 122] on span "Update Role" at bounding box center [209, 124] width 26 height 7
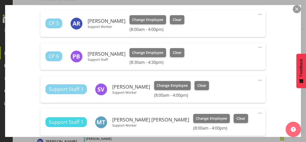
drag, startPoint x: 256, startPoint y: 80, endPoint x: 238, endPoint y: 85, distance: 19.2
click at [257, 80] on span at bounding box center [260, 80] width 6 height 6
click at [225, 89] on link "Edit" at bounding box center [238, 91] width 49 height 9
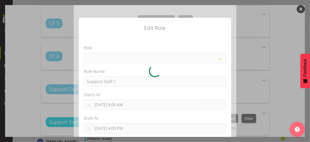
select select
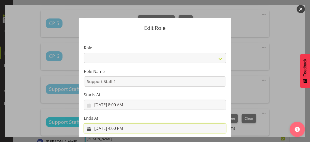
click at [119, 123] on input "[DATE] 4:00 PM" at bounding box center [155, 129] width 142 height 10
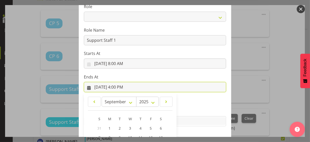
scroll to position [112, 0]
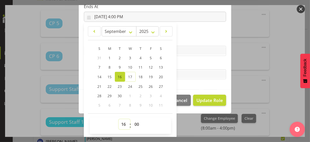
drag, startPoint x: 121, startPoint y: 124, endPoint x: 126, endPoint y: 92, distance: 32.8
click at [122, 122] on select "00 01 02 03 04 05 06 07 08 09 10 11 12 13 14 15 16 17 18 19 20 21 22 23" at bounding box center [124, 125] width 11 height 10
drag, startPoint x: 120, startPoint y: 122, endPoint x: 121, endPoint y: 119, distance: 2.8
click at [121, 120] on select "00 01 02 03 04 05 06 07 08 09 10 11 12 13 14 15 16 17 18 19 20 21 22 23" at bounding box center [124, 125] width 11 height 10
select select "12"
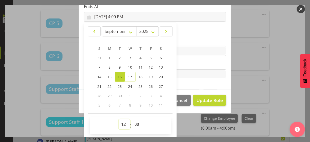
click at [119, 120] on select "00 01 02 03 04 05 06 07 08 09 10 11 12 13 14 15 16 17 18 19 20 21 22 23" at bounding box center [124, 125] width 11 height 10
type input "[DATE] 12:00 PM"
click at [197, 65] on label "Tasks" at bounding box center [155, 64] width 142 height 6
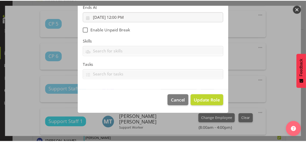
scroll to position [88, 0]
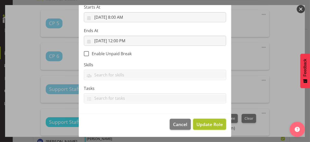
click at [205, 123] on span "Update Role" at bounding box center [209, 124] width 26 height 7
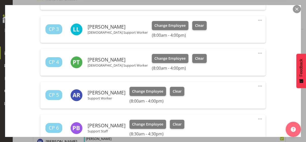
scroll to position [178, 0]
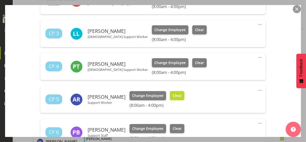
click at [182, 95] on span "Clear" at bounding box center [177, 96] width 9 height 6
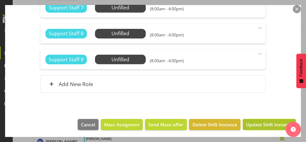
click at [258, 123] on span "Update Shift Instance" at bounding box center [269, 125] width 46 height 7
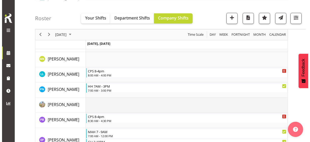
scroll to position [1118, 0]
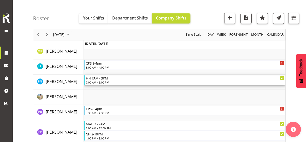
click at [105, 81] on div "7:00 AM - 3:00 PM" at bounding box center [185, 83] width 199 height 4
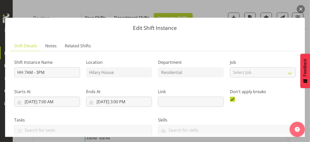
scroll to position [127, 0]
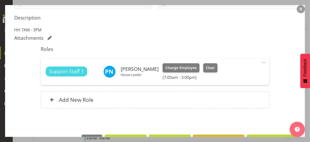
click at [261, 62] on span at bounding box center [264, 63] width 6 height 6
click at [229, 74] on link "Edit" at bounding box center [242, 73] width 49 height 9
select select "8"
select select "2025"
select select "15"
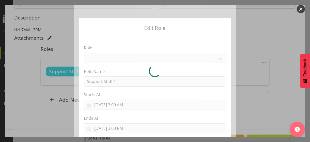
select select "1091"
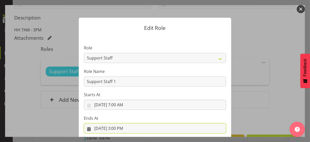
click at [121, 123] on input "[DATE] 3:00 PM" at bounding box center [155, 129] width 142 height 10
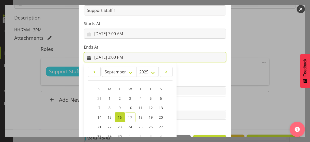
scroll to position [112, 0]
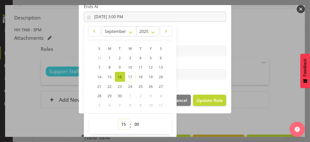
drag, startPoint x: 123, startPoint y: 124, endPoint x: 124, endPoint y: 120, distance: 4.1
click at [124, 122] on select "00 01 02 03 04 05 06 07 08 09 10 11 12 13 14 15 16 17 18 19 20 21 22 23" at bounding box center [124, 125] width 11 height 10
select select "9"
click at [119, 120] on select "00 01 02 03 04 05 06 07 08 09 10 11 12 13 14 15 16 17 18 19 20 21 22 23" at bounding box center [124, 125] width 11 height 10
type input "[DATE] 9:00 AM"
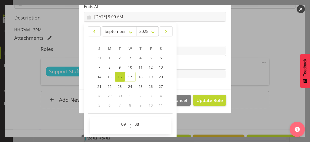
click at [185, 67] on label "Tasks" at bounding box center [155, 64] width 142 height 6
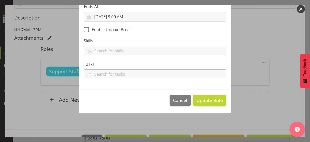
scroll to position [88, 0]
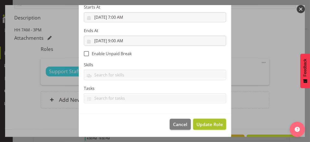
click at [200, 123] on span "Update Role" at bounding box center [209, 124] width 26 height 7
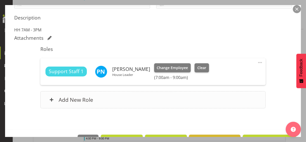
click at [136, 101] on div "Add New Role" at bounding box center [152, 99] width 225 height 17
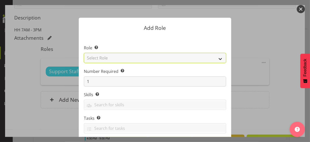
click at [113, 59] on select "Select Role CP House Leader Support Staff Wake" at bounding box center [155, 58] width 142 height 10
select select "1091"
click at [84, 53] on select "Select Role CP House Leader Support Staff Wake" at bounding box center [155, 58] width 142 height 10
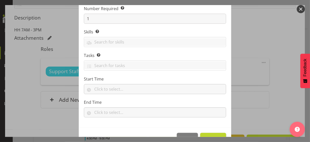
scroll to position [77, 0]
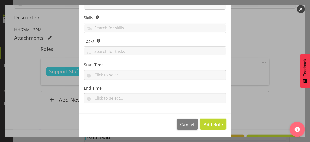
drag, startPoint x: 212, startPoint y: 123, endPoint x: 216, endPoint y: 116, distance: 8.9
click at [212, 123] on span "Add Role" at bounding box center [212, 125] width 19 height 6
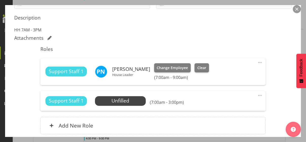
click at [257, 95] on span at bounding box center [260, 96] width 6 height 6
click at [221, 105] on link "Edit" at bounding box center [238, 106] width 49 height 9
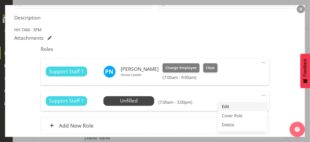
select select "8"
select select "2025"
select select "7"
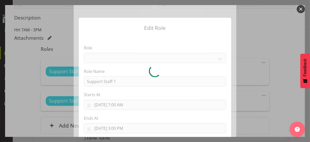
select select "1091"
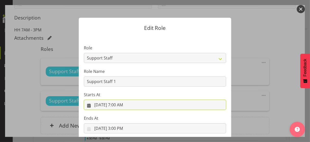
click at [115, 104] on input "[DATE] 7:00 AM" at bounding box center [155, 105] width 142 height 10
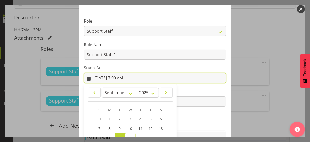
scroll to position [88, 0]
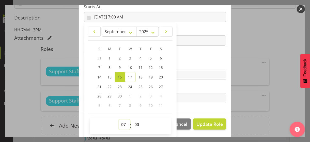
drag, startPoint x: 120, startPoint y: 123, endPoint x: 121, endPoint y: 120, distance: 3.8
click at [120, 123] on select "00 01 02 03 04 05 06 07 08 09 10 11 12 13 14 15 16 17 18 19 20 21 22 23" at bounding box center [124, 125] width 11 height 10
select select "14"
click at [119, 120] on select "00 01 02 03 04 05 06 07 08 09 10 11 12 13 14 15 16 17 18 19 20 21 22 23" at bounding box center [124, 125] width 11 height 10
type input "[DATE] 2:00 PM"
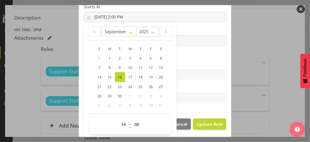
click at [180, 67] on label "Skills" at bounding box center [155, 65] width 142 height 6
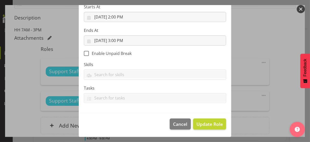
scroll to position [88, 0]
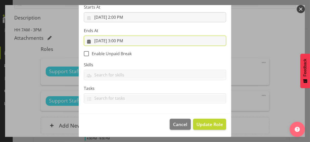
click at [115, 41] on input "[DATE] 3:00 PM" at bounding box center [155, 41] width 142 height 10
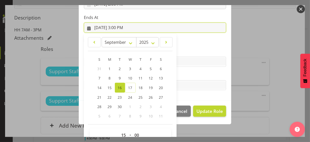
scroll to position [112, 0]
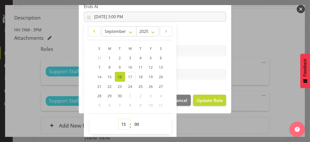
click at [123, 122] on select "00 01 02 03 04 05 06 07 08 09 10 11 12 13 14 15 16 17 18 19 20 21 22 23" at bounding box center [124, 125] width 11 height 10
select select "19"
click at [119, 120] on select "00 01 02 03 04 05 06 07 08 09 10 11 12 13 14 15 16 17 18 19 20 21 22 23" at bounding box center [124, 125] width 11 height 10
type input "[DATE] 7:00 PM"
click at [200, 62] on label "Tasks" at bounding box center [155, 64] width 142 height 6
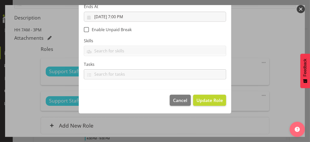
scroll to position [88, 0]
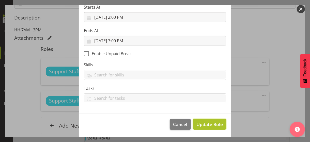
click at [206, 123] on span "Update Role" at bounding box center [209, 124] width 26 height 7
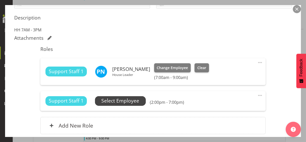
click at [124, 100] on span "Select Employee" at bounding box center [120, 101] width 38 height 7
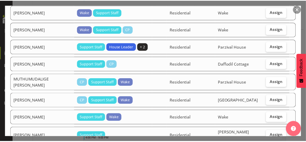
scroll to position [279, 0]
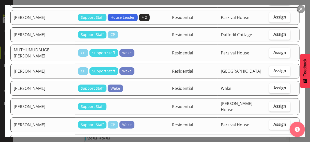
drag, startPoint x: 300, startPoint y: 10, endPoint x: 298, endPoint y: 15, distance: 4.6
click at [270, 11] on button "button" at bounding box center [301, 9] width 8 height 8
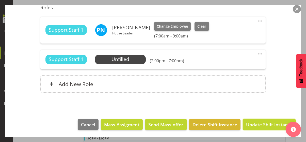
click at [264, 123] on span "Update Shift Instance" at bounding box center [269, 125] width 46 height 7
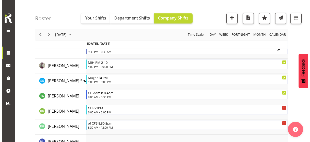
scroll to position [1128, 0]
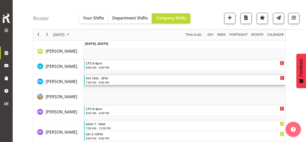
click at [101, 82] on div "7:00 AM - 9:00 AM" at bounding box center [185, 83] width 199 height 4
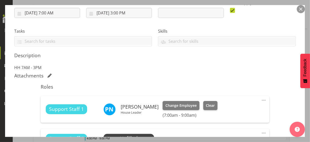
scroll to position [127, 0]
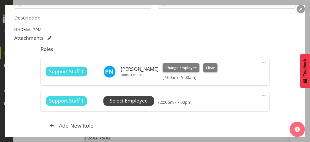
click at [119, 101] on span "Select Employee" at bounding box center [129, 101] width 38 height 7
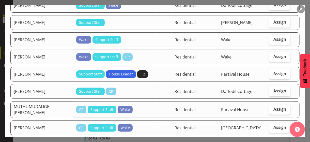
scroll to position [305, 0]
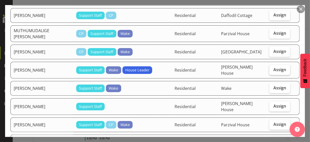
click at [270, 67] on span "Assign" at bounding box center [279, 69] width 13 height 5
click at [270, 68] on input "Assign" at bounding box center [270, 69] width 3 height 3
checkbox input "true"
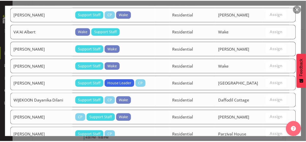
scroll to position [535, 0]
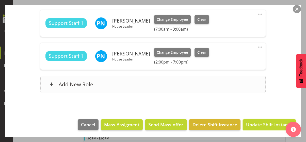
click at [261, 123] on span "Update Shift Instance" at bounding box center [269, 125] width 46 height 7
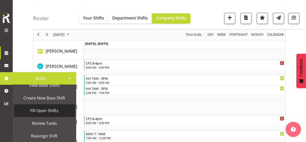
scroll to position [46, 0]
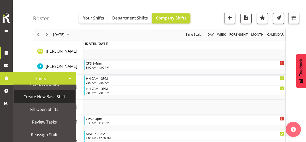
click at [44, 98] on span "Create New Base Shift" at bounding box center [45, 97] width 56 height 8
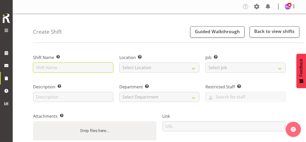
click at [60, 67] on input "text" at bounding box center [73, 68] width 80 height 10
type input "Medication Training"
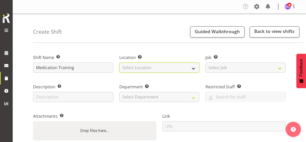
click at [131, 68] on select "Select Location" at bounding box center [159, 68] width 80 height 10
click at [139, 68] on select "Select Location Christopher House CPS Daffodil Cottage Gabriel House Hilary Hou…" at bounding box center [159, 68] width 80 height 10
select select "1073"
click at [119, 63] on select "Select Location Christopher House CPS Daffodil Cottage Gabriel House Hilary Hou…" at bounding box center [159, 68] width 80 height 10
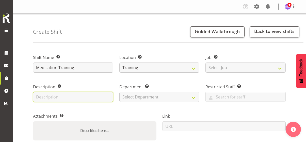
click at [59, 99] on input "text" at bounding box center [73, 97] width 80 height 10
type input "Medication Training"
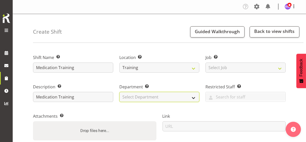
click at [131, 96] on select "Select Department Community Participation Services Residential Training" at bounding box center [159, 97] width 80 height 10
select select "750"
click at [119, 92] on select "Select Department Community Participation Services Residential Training" at bounding box center [159, 97] width 80 height 10
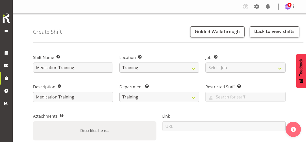
click at [183, 109] on div "Link" at bounding box center [225, 127] width 130 height 42
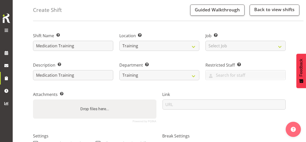
scroll to position [51, 0]
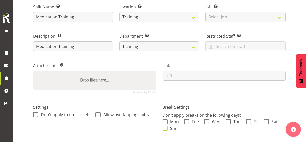
drag, startPoint x: 167, startPoint y: 123, endPoint x: 165, endPoint y: 128, distance: 5.0
click at [167, 123] on span at bounding box center [165, 122] width 5 height 5
click at [166, 123] on input "Mon" at bounding box center [164, 121] width 3 height 3
checkbox input "true"
drag, startPoint x: 165, startPoint y: 128, endPoint x: 184, endPoint y: 121, distance: 20.1
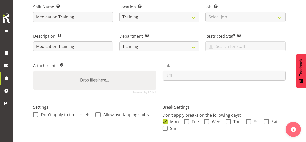
click at [166, 127] on span at bounding box center [165, 128] width 5 height 5
click at [166, 127] on input "Sun" at bounding box center [164, 128] width 3 height 3
checkbox input "true"
click at [188, 119] on div "Don't apply breaks on the following days: Mon Tue Wed Thu Fri Sat Sun" at bounding box center [224, 123] width 123 height 20
click at [186, 123] on span at bounding box center [186, 122] width 5 height 5
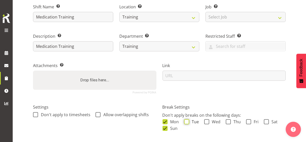
click at [186, 123] on input "Tue" at bounding box center [185, 121] width 3 height 3
checkbox input "true"
drag, startPoint x: 205, startPoint y: 123, endPoint x: 214, endPoint y: 122, distance: 8.1
click at [206, 123] on span at bounding box center [206, 122] width 5 height 5
click at [206, 123] on input "Wed" at bounding box center [205, 121] width 3 height 3
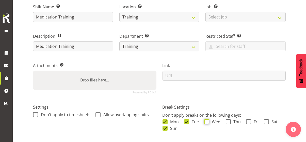
checkbox input "true"
drag, startPoint x: 228, startPoint y: 123, endPoint x: 238, endPoint y: 122, distance: 9.9
click at [229, 122] on span at bounding box center [228, 122] width 5 height 5
click at [229, 122] on input "Thu" at bounding box center [227, 121] width 3 height 3
checkbox input "true"
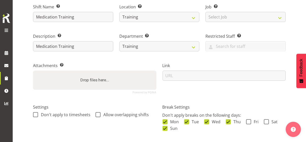
drag, startPoint x: 247, startPoint y: 123, endPoint x: 260, endPoint y: 121, distance: 13.1
click at [248, 122] on span at bounding box center [248, 122] width 5 height 5
click at [248, 122] on input "Fri" at bounding box center [247, 121] width 3 height 3
checkbox input "true"
click at [268, 122] on span at bounding box center [266, 122] width 5 height 5
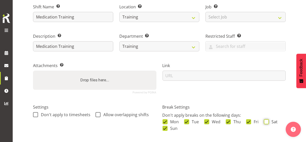
click at [267, 122] on input "Sat" at bounding box center [265, 121] width 3 height 3
checkbox input "true"
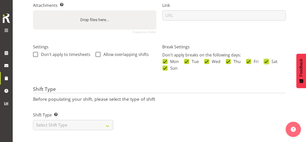
scroll to position [115, 0]
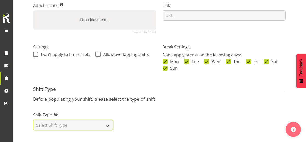
click at [77, 120] on select "Select Shift Type One Off Shift Recurring Shift Rotating Shift" at bounding box center [73, 125] width 80 height 10
select select "one_off"
click at [33, 120] on select "Select Shift Type One Off Shift Recurring Shift Rotating Shift" at bounding box center [73, 125] width 80 height 10
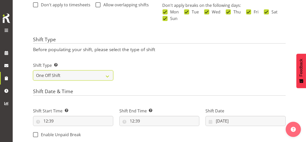
scroll to position [191, 0]
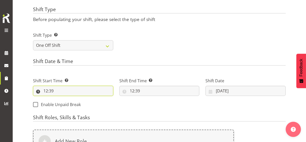
click at [46, 90] on input "12:39" at bounding box center [73, 91] width 80 height 10
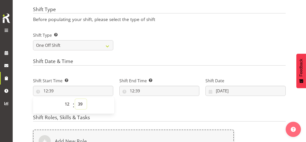
drag, startPoint x: 80, startPoint y: 103, endPoint x: 80, endPoint y: 99, distance: 3.6
click at [80, 102] on select "00 01 02 03 04 05 06 07 08 09 10 11 12 13 14 15 16 17 18 19 20 21 22 23 24 25 2…" at bounding box center [80, 104] width 11 height 10
select select "0"
click at [75, 99] on select "00 01 02 03 04 05 06 07 08 09 10 11 12 13 14 15 16 17 18 19 20 21 22 23 24 25 2…" at bounding box center [80, 104] width 11 height 10
type input "12:00"
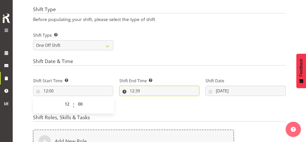
click at [119, 90] on input "12:39" at bounding box center [159, 91] width 80 height 10
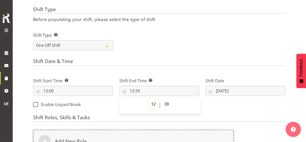
click at [148, 103] on select "00 01 02 03 04 05 06 07 08 09 10 11 12 13 14 15 16 17 18 19 20 21 22 23" at bounding box center [153, 104] width 11 height 10
select select "16"
click at [148, 99] on select "00 01 02 03 04 05 06 07 08 09 10 11 12 13 14 15 16 17 18 19 20 21 22 23" at bounding box center [153, 104] width 11 height 10
type input "16:39"
drag, startPoint x: 132, startPoint y: 105, endPoint x: 133, endPoint y: 100, distance: 5.4
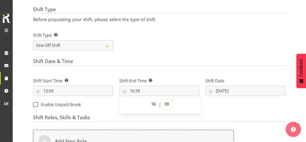
click at [162, 104] on select "00 01 02 03 04 05 06 07 08 09 10 11 12 13 14 15 16 17 18 19 20 21 22 23 24 25 2…" at bounding box center [167, 104] width 11 height 10
select select "0"
click at [162, 99] on select "00 01 02 03 04 05 06 07 08 09 10 11 12 13 14 15 16 17 18 19 20 21 22 23 24 25 2…" at bounding box center [167, 104] width 11 height 10
type input "16:00"
click at [205, 91] on input "17/09/2025" at bounding box center [245, 91] width 80 height 10
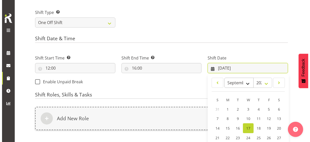
scroll to position [242, 0]
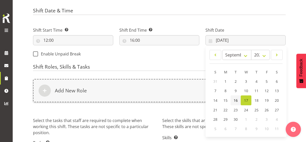
click at [234, 100] on span "16" at bounding box center [236, 100] width 4 height 5
type input "16/09/2025"
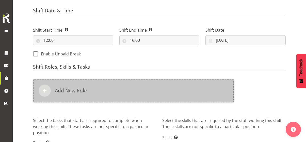
click at [117, 91] on div "Add New Role" at bounding box center [133, 90] width 201 height 23
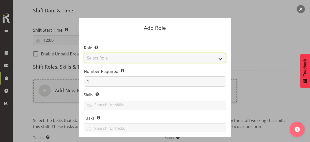
click at [114, 59] on select "Select Role CP House Leader Support Staff Wake" at bounding box center [155, 58] width 142 height 10
select select "1091"
click at [84, 53] on select "Select Role CP House Leader Support Staff Wake" at bounding box center [155, 58] width 142 height 10
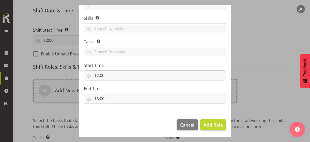
scroll to position [77, 0]
drag, startPoint x: 210, startPoint y: 123, endPoint x: 203, endPoint y: 121, distance: 6.3
click at [210, 123] on span "Add Role" at bounding box center [212, 125] width 19 height 6
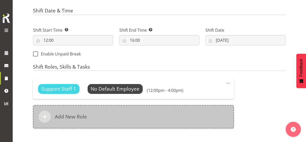
click at [140, 119] on div "Add New Role" at bounding box center [133, 116] width 201 height 23
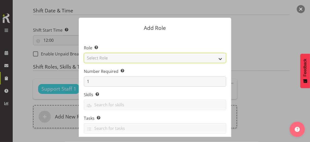
drag, startPoint x: 117, startPoint y: 58, endPoint x: 117, endPoint y: 61, distance: 3.3
click at [117, 58] on select "Select Role CP House Leader Support Staff Wake" at bounding box center [155, 58] width 142 height 10
select select "1091"
click at [84, 53] on select "Select Role CP House Leader Support Staff Wake" at bounding box center [155, 58] width 142 height 10
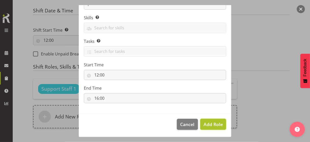
click at [205, 123] on span "Add Role" at bounding box center [212, 125] width 19 height 6
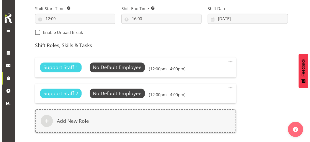
scroll to position [318, 0]
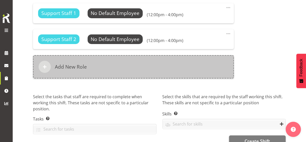
click at [109, 68] on div "Add New Role" at bounding box center [133, 66] width 201 height 23
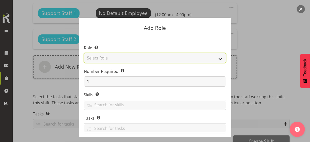
drag, startPoint x: 110, startPoint y: 59, endPoint x: 110, endPoint y: 62, distance: 3.6
click at [110, 59] on select "Select Role CP House Leader Support Staff Wake" at bounding box center [155, 58] width 142 height 10
select select "1091"
click at [84, 53] on select "Select Role CP House Leader Support Staff Wake" at bounding box center [155, 58] width 142 height 10
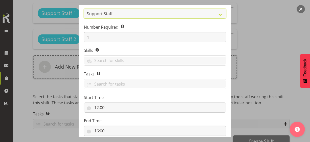
scroll to position [76, 0]
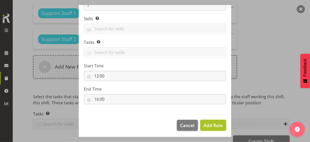
click at [203, 123] on span "Add Role" at bounding box center [212, 126] width 19 height 6
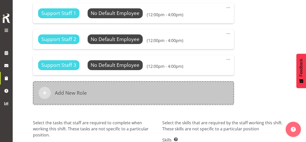
click at [128, 95] on div "Add New Role" at bounding box center [133, 93] width 201 height 23
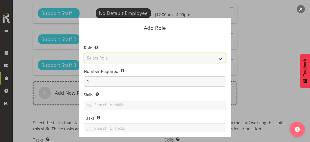
click at [120, 60] on select "Select Role CP House Leader Support Staff Wake" at bounding box center [155, 58] width 142 height 10
select select "1091"
click at [84, 53] on select "Select Role CP House Leader Support Staff Wake" at bounding box center [155, 58] width 142 height 10
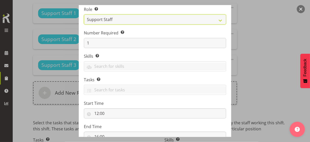
scroll to position [77, 0]
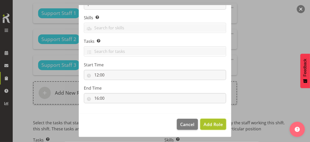
click at [203, 125] on span "Add Role" at bounding box center [212, 125] width 19 height 6
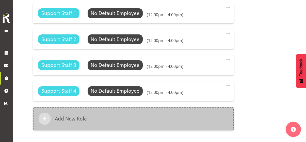
click at [148, 115] on div "Add New Role" at bounding box center [133, 118] width 201 height 23
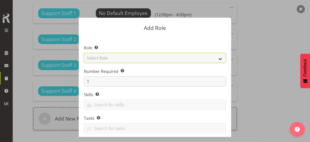
click at [119, 58] on select "Select Role CP House Leader Support Staff Wake" at bounding box center [155, 58] width 142 height 10
select select "1091"
click at [84, 53] on select "Select Role CP House Leader Support Staff Wake" at bounding box center [155, 58] width 142 height 10
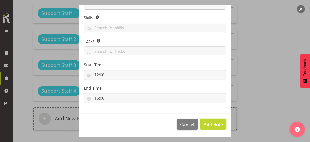
drag, startPoint x: 204, startPoint y: 124, endPoint x: 196, endPoint y: 118, distance: 9.7
click at [204, 123] on span "Add Role" at bounding box center [212, 125] width 19 height 6
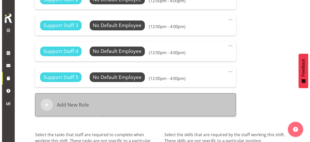
scroll to position [369, 0]
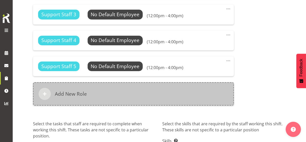
click at [136, 94] on div "Add New Role" at bounding box center [133, 94] width 201 height 23
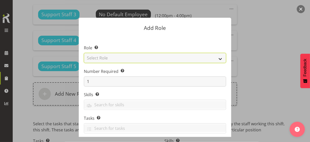
click at [124, 56] on select "Select Role CP House Leader Support Staff Wake" at bounding box center [155, 58] width 142 height 10
select select "1091"
click at [84, 53] on select "Select Role CP House Leader Support Staff Wake" at bounding box center [155, 58] width 142 height 10
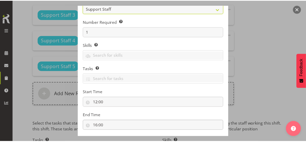
scroll to position [77, 0]
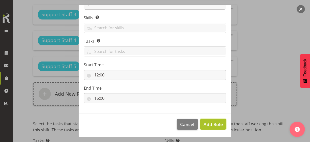
click at [207, 124] on span "Add Role" at bounding box center [212, 125] width 19 height 6
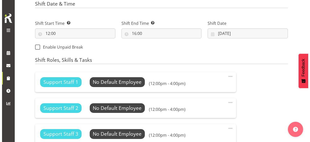
scroll to position [242, 0]
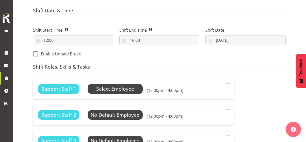
click at [123, 89] on span "Select Employee" at bounding box center [115, 89] width 38 height 7
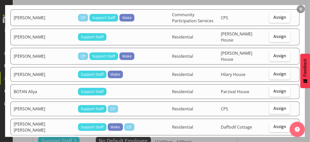
scroll to position [51, 0]
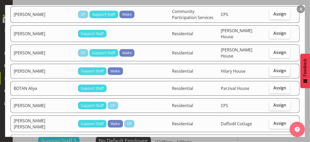
click at [274, 68] on span "Assign" at bounding box center [279, 70] width 13 height 5
click at [273, 69] on input "Assign" at bounding box center [270, 70] width 3 height 3
checkbox input "true"
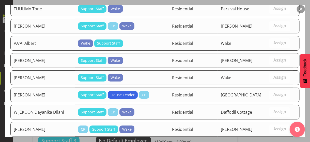
scroll to position [656, 0]
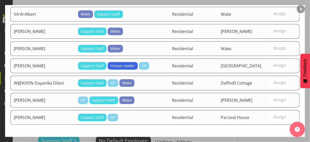
click at [264, 141] on span "Set BIJU Mathews as default for this position" at bounding box center [245, 144] width 103 height 6
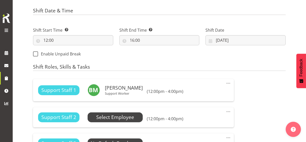
click at [134, 117] on span "Select Employee" at bounding box center [115, 117] width 38 height 7
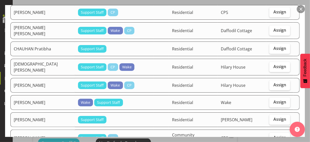
scroll to position [178, 0]
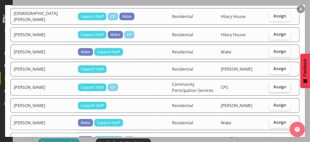
click at [273, 85] on span "Assign" at bounding box center [279, 87] width 13 height 5
click at [273, 86] on input "Assign" at bounding box center [270, 87] width 3 height 3
checkbox input "true"
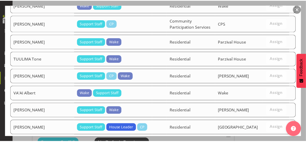
scroll to position [639, 0]
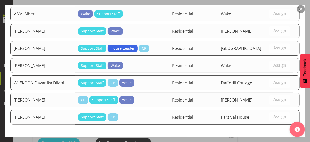
drag, startPoint x: 267, startPoint y: 124, endPoint x: 234, endPoint y: 124, distance: 32.3
click at [267, 140] on span "Set HAWKS Ruth as default for this position" at bounding box center [245, 143] width 103 height 6
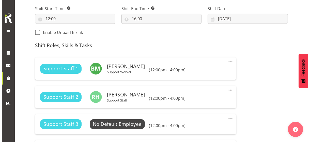
scroll to position [293, 0]
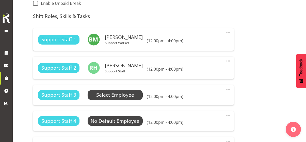
click at [123, 95] on span "Select Employee" at bounding box center [115, 95] width 38 height 7
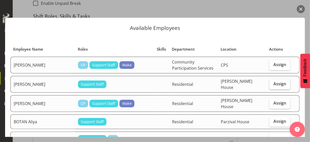
click at [277, 82] on span "Assign" at bounding box center [279, 84] width 13 height 5
click at [273, 83] on input "Assign" at bounding box center [270, 84] width 3 height 3
checkbox input "true"
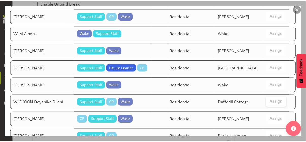
scroll to position [620, 0]
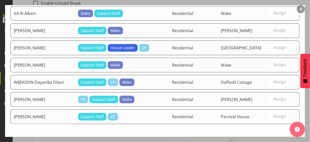
click at [263, 140] on span "Set BALAJADIA Andrea as default for this position" at bounding box center [245, 143] width 103 height 6
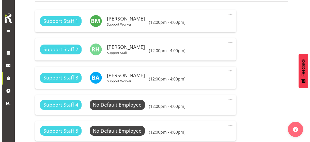
scroll to position [318, 0]
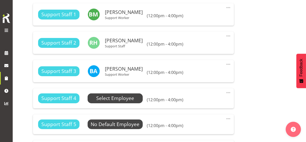
click at [116, 98] on span "Select Employee" at bounding box center [115, 98] width 38 height 7
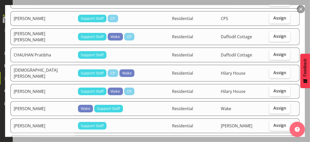
scroll to position [127, 0]
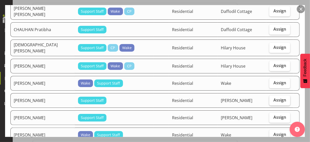
click at [279, 98] on span "Assign" at bounding box center [279, 100] width 13 height 5
click at [273, 99] on input "Assign" at bounding box center [270, 100] width 3 height 3
checkbox input "true"
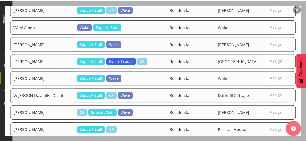
scroll to position [603, 0]
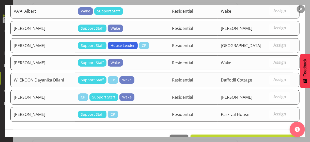
drag, startPoint x: 263, startPoint y: 124, endPoint x: 256, endPoint y: 121, distance: 7.8
click at [263, 138] on span "Set GINOYA Pushpaben as default for this position" at bounding box center [245, 141] width 103 height 6
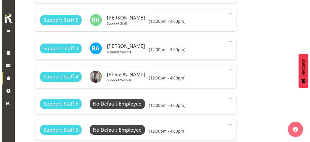
scroll to position [369, 0]
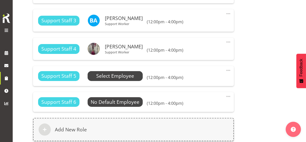
click at [121, 76] on span "Select Employee" at bounding box center [115, 76] width 38 height 7
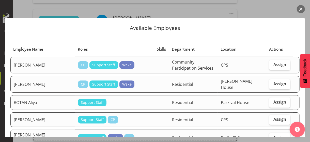
scroll to position [51, 0]
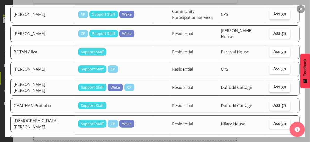
click at [276, 85] on span "Assign" at bounding box center [279, 87] width 13 height 5
click at [273, 86] on input "Assign" at bounding box center [270, 87] width 3 height 3
checkbox input "true"
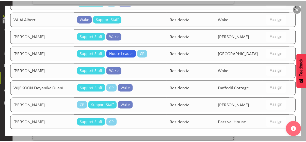
scroll to position [584, 0]
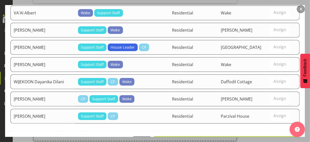
click at [257, 139] on span "Set CARRASCO HERNANDEZ Yasna as default for this position" at bounding box center [227, 142] width 140 height 6
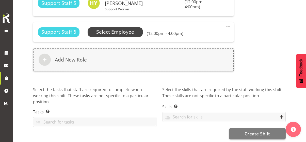
click at [129, 33] on span "Select Employee" at bounding box center [115, 31] width 38 height 7
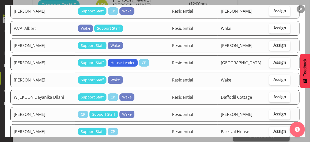
scroll to position [542, 0]
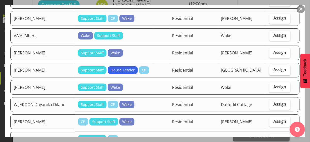
click at [276, 67] on span "Assign" at bounding box center [279, 69] width 13 height 5
click at [273, 68] on input "Assign" at bounding box center [270, 69] width 3 height 3
checkbox input "true"
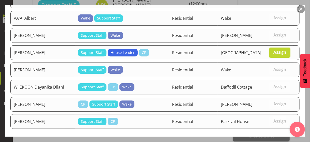
scroll to position [567, 0]
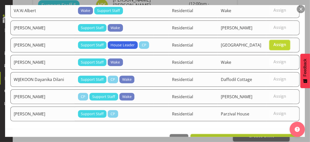
drag, startPoint x: 271, startPoint y: 126, endPoint x: 251, endPoint y: 123, distance: 20.9
click at [271, 137] on span "Set VIAU Stella as default for this position" at bounding box center [245, 140] width 103 height 6
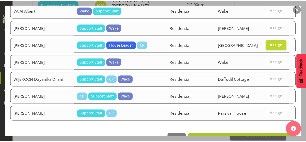
scroll to position [445, 0]
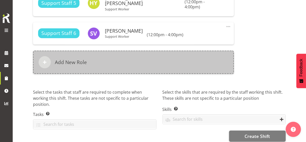
click at [123, 65] on div "Add New Role" at bounding box center [133, 62] width 201 height 23
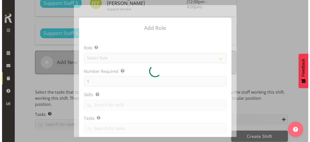
scroll to position [443, 0]
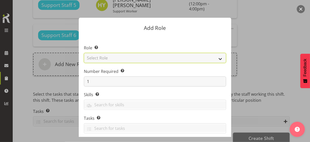
drag, startPoint x: 117, startPoint y: 56, endPoint x: 116, endPoint y: 60, distance: 4.3
click at [116, 56] on select "Select Role CP House Leader Support Staff Wake" at bounding box center [155, 58] width 142 height 10
select select "1091"
click at [84, 53] on select "Select Role CP House Leader Support Staff Wake" at bounding box center [155, 58] width 142 height 10
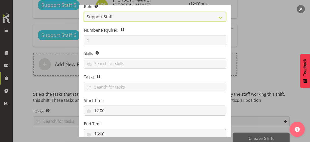
scroll to position [77, 0]
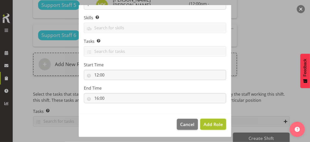
click at [208, 122] on span "Add Role" at bounding box center [212, 125] width 19 height 6
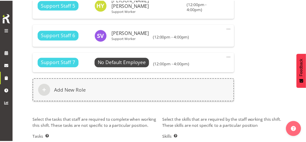
scroll to position [445, 0]
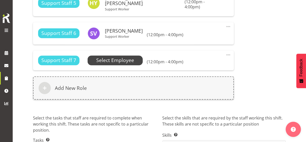
click at [116, 63] on span "Select Employee" at bounding box center [115, 60] width 38 height 7
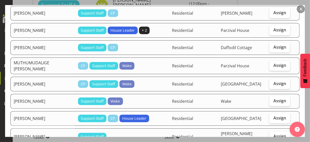
scroll to position [254, 0]
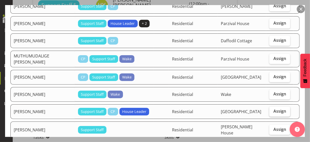
click at [269, 107] on label "Assign" at bounding box center [279, 112] width 21 height 10
click at [269, 110] on input "Assign" at bounding box center [270, 111] width 3 height 3
checkbox input "true"
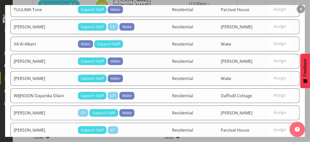
scroll to position [550, 0]
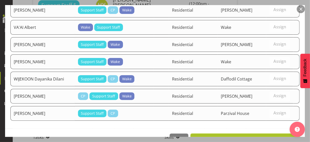
click at [268, 137] on span "Set PARK Eun as default for this position" at bounding box center [245, 140] width 103 height 6
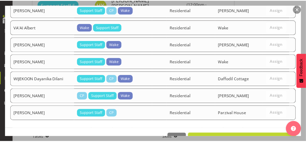
scroll to position [445, 0]
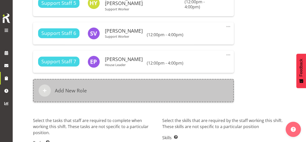
click at [141, 94] on div "Add New Role" at bounding box center [133, 90] width 201 height 23
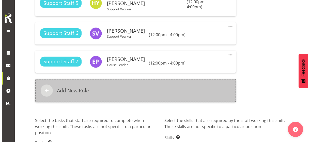
scroll to position [443, 0]
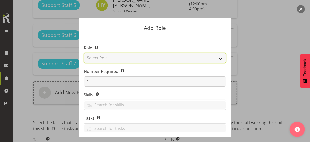
click at [118, 59] on select "Select Role CP House Leader Support Staff Wake" at bounding box center [155, 58] width 142 height 10
select select "1091"
click at [84, 53] on select "Select Role CP House Leader Support Staff Wake" at bounding box center [155, 58] width 142 height 10
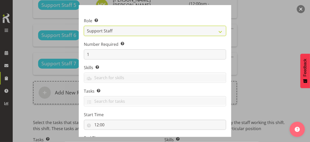
scroll to position [77, 0]
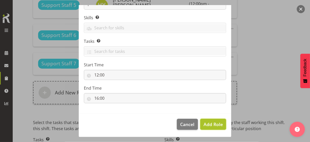
click at [208, 126] on span "Add Role" at bounding box center [212, 125] width 19 height 6
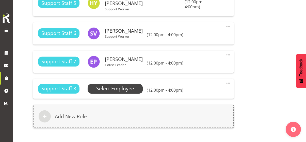
click at [121, 90] on span "Select Employee" at bounding box center [115, 88] width 38 height 7
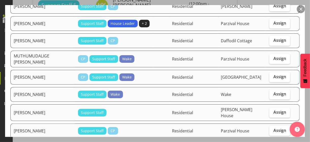
scroll to position [356, 0]
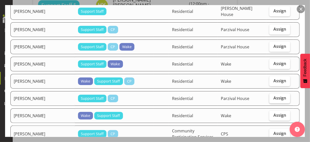
click at [275, 96] on span "Assign" at bounding box center [279, 98] width 13 height 5
click at [273, 97] on input "Assign" at bounding box center [270, 98] width 3 height 3
checkbox input "true"
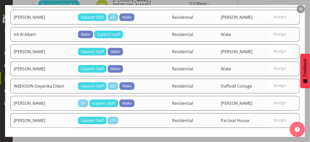
scroll to position [533, 0]
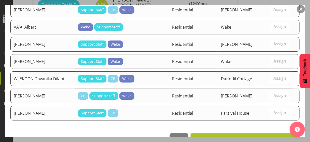
drag, startPoint x: 268, startPoint y: 124, endPoint x: 253, endPoint y: 123, distance: 14.7
click at [268, 136] on span "Set SHARMA Himali as default for this position" at bounding box center [245, 139] width 103 height 6
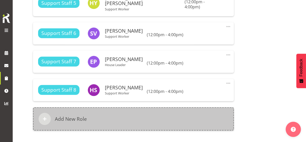
click at [180, 117] on div "Add New Role" at bounding box center [133, 119] width 201 height 23
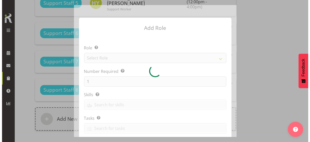
scroll to position [443, 0]
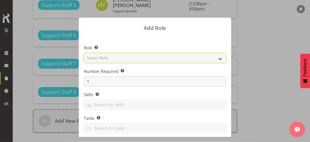
click at [120, 56] on select "Select Role CP House Leader Support Staff Wake" at bounding box center [155, 58] width 142 height 10
select select "1091"
click at [84, 53] on select "Select Role CP House Leader Support Staff Wake" at bounding box center [155, 58] width 142 height 10
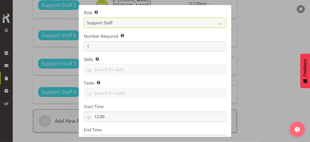
scroll to position [77, 0]
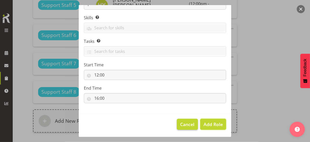
drag, startPoint x: 211, startPoint y: 123, endPoint x: 189, endPoint y: 124, distance: 21.9
click at [211, 123] on span "Add Role" at bounding box center [212, 125] width 19 height 6
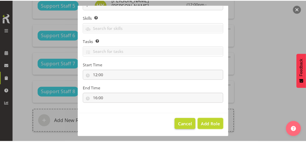
scroll to position [445, 0]
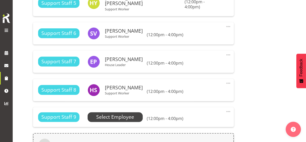
click at [127, 118] on span "Select Employee" at bounding box center [115, 117] width 38 height 7
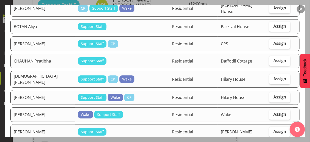
scroll to position [102, 0]
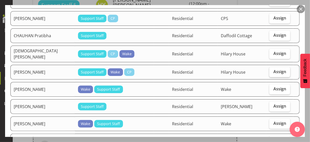
click at [273, 69] on span "Assign" at bounding box center [279, 71] width 13 height 5
click at [273, 70] on input "Assign" at bounding box center [270, 71] width 3 height 3
checkbox input "true"
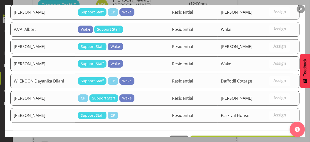
scroll to position [516, 0]
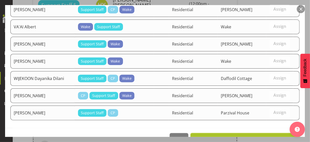
click at [261, 136] on span "Set DEQUINA Kaye as default for this position" at bounding box center [245, 139] width 103 height 6
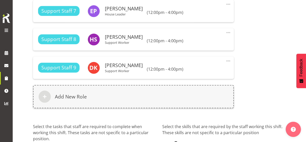
scroll to position [537, 0]
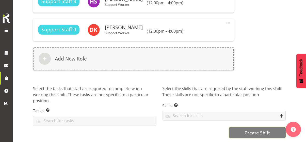
click at [253, 130] on span "Create Shift" at bounding box center [257, 133] width 25 height 7
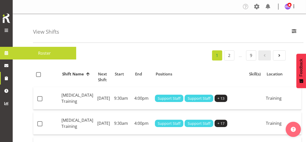
click at [8, 30] on span at bounding box center [6, 30] width 6 height 6
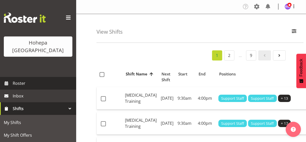
click at [21, 80] on span "Roster" at bounding box center [43, 84] width 61 height 8
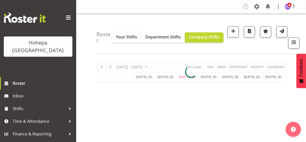
click at [68, 17] on span at bounding box center [68, 18] width 8 height 8
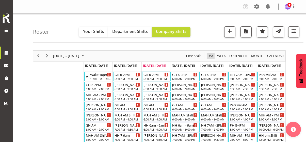
click at [211, 56] on span "Day" at bounding box center [210, 56] width 7 height 6
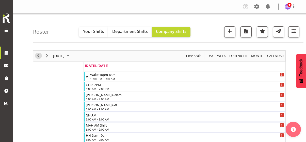
drag, startPoint x: 37, startPoint y: 55, endPoint x: 141, endPoint y: 84, distance: 107.7
click at [38, 55] on span "Previous" at bounding box center [38, 56] width 6 height 6
